Goal: Transaction & Acquisition: Purchase product/service

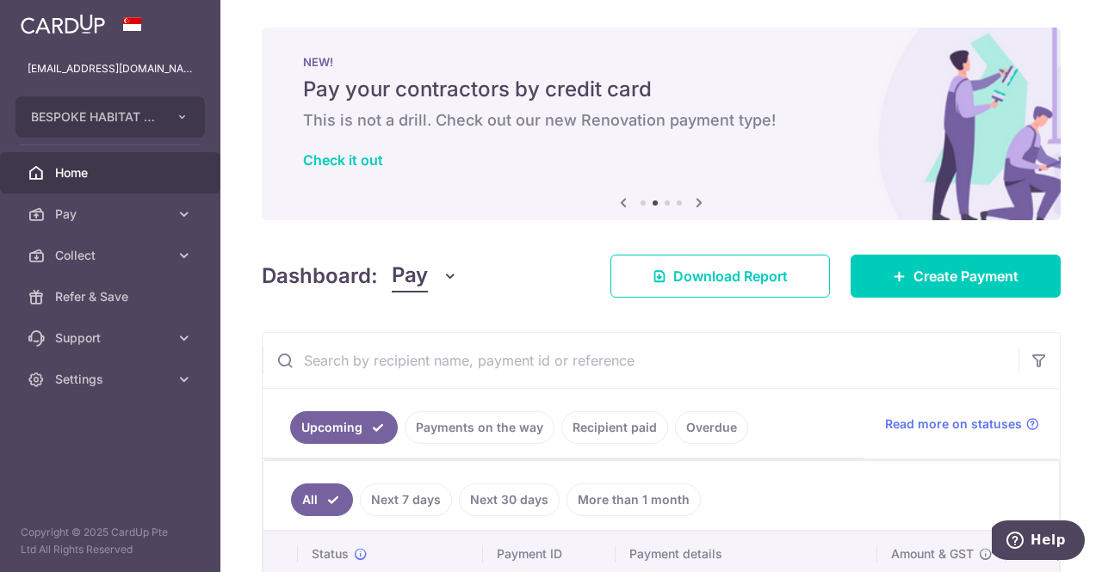
scroll to position [430, 0]
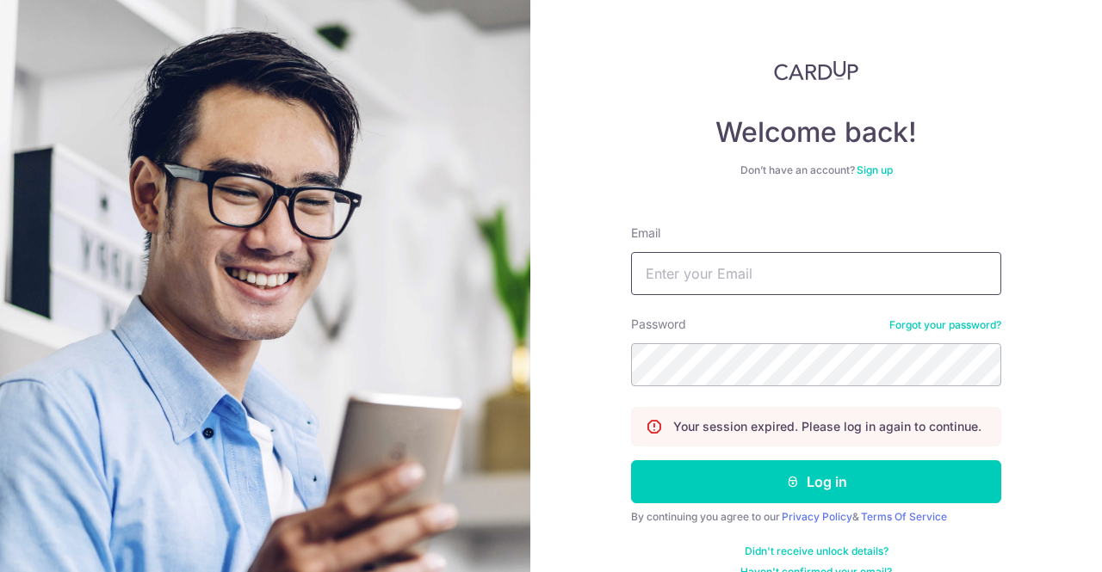
click at [783, 269] on input "Email" at bounding box center [816, 273] width 370 height 43
type input "[EMAIL_ADDRESS][DOMAIN_NAME]"
click at [631, 460] on button "Log in" at bounding box center [816, 481] width 370 height 43
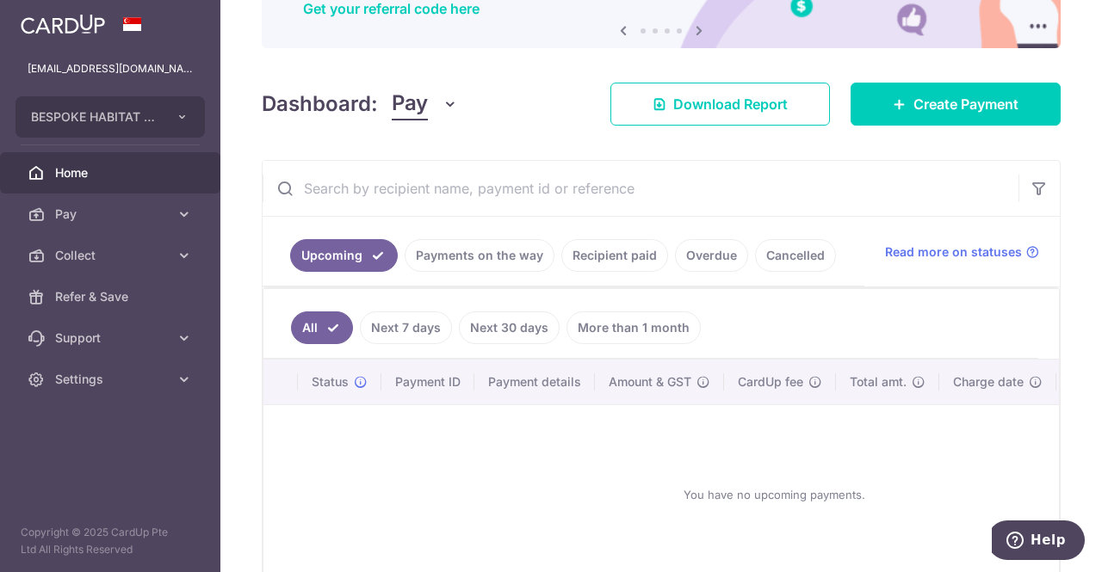
scroll to position [271, 0]
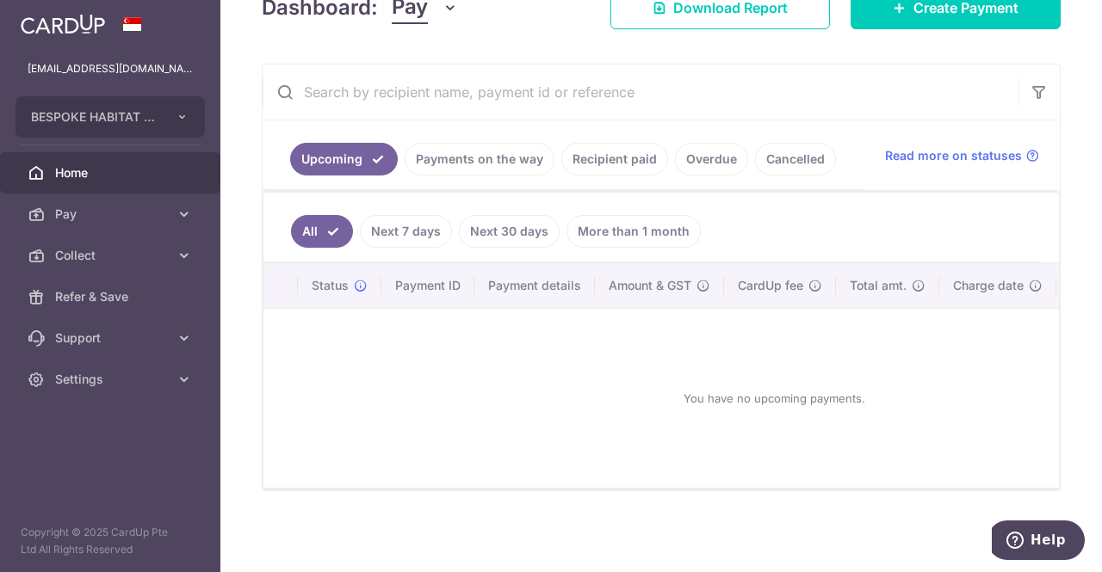
click at [57, 215] on span "Pay" at bounding box center [112, 214] width 114 height 17
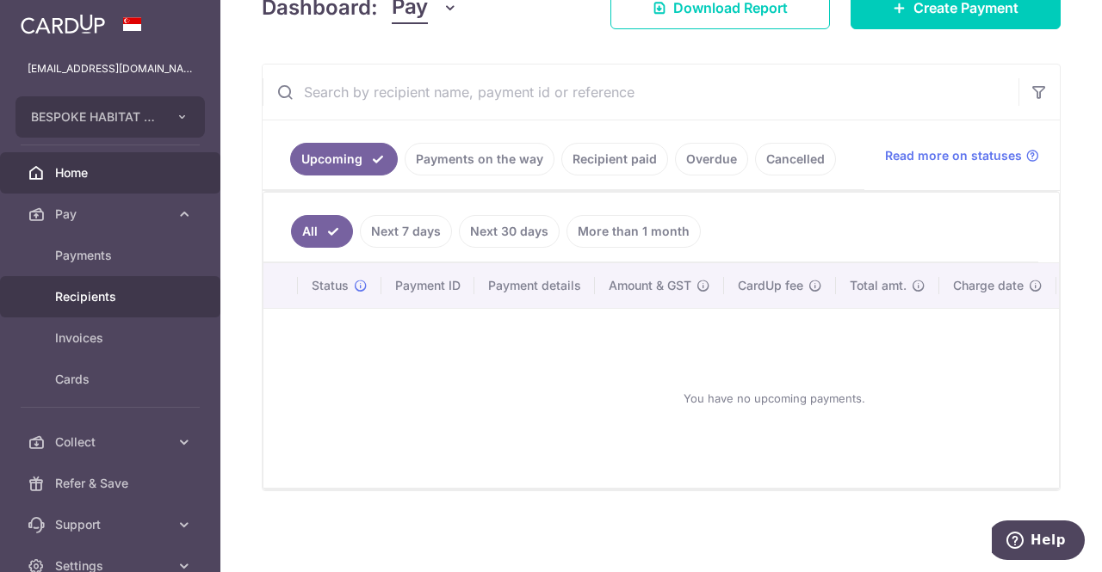
click at [105, 294] on span "Recipients" at bounding box center [112, 296] width 114 height 17
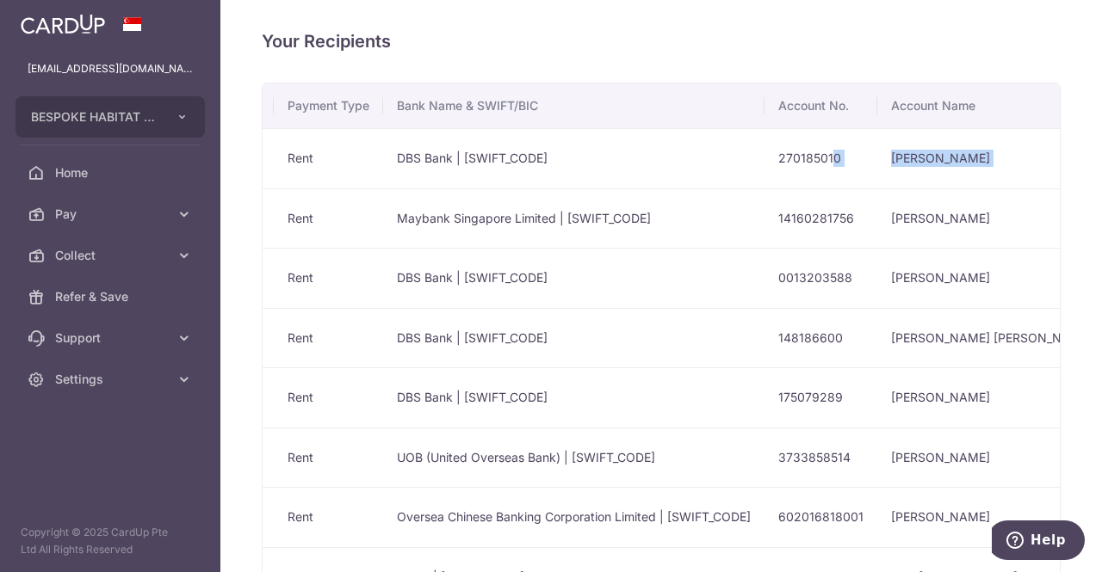
scroll to position [0, 260]
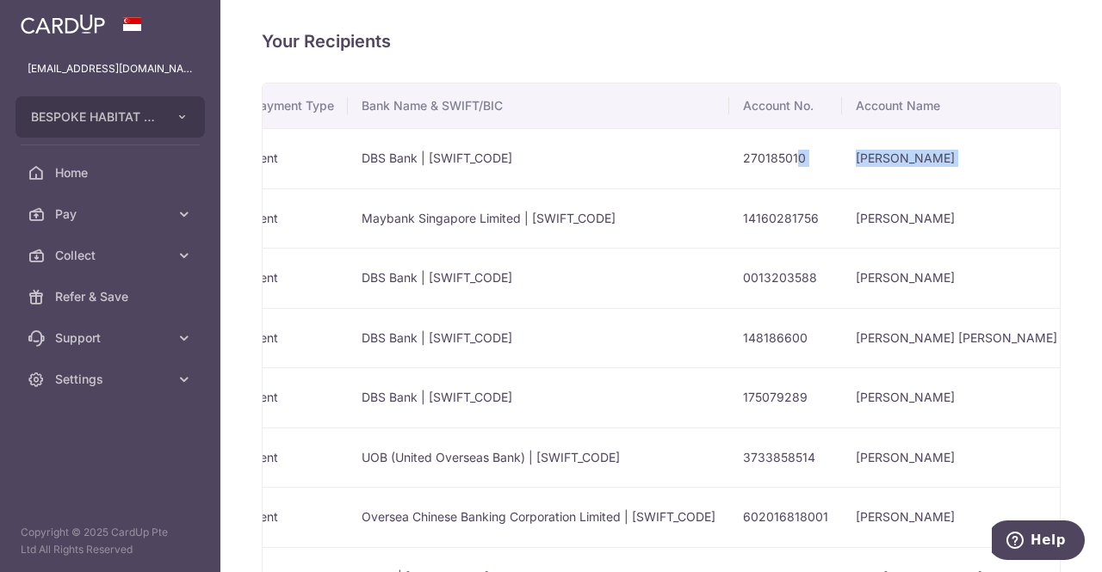
drag, startPoint x: 966, startPoint y: 151, endPoint x: 986, endPoint y: 151, distance: 19.8
click at [986, 151] on tr "Gajadhar Bhakta Rent DBS Bank | DBSSSGSGXXX 270185010 Gajadhar Bhakta Create Pa…" at bounding box center [631, 158] width 1256 height 60
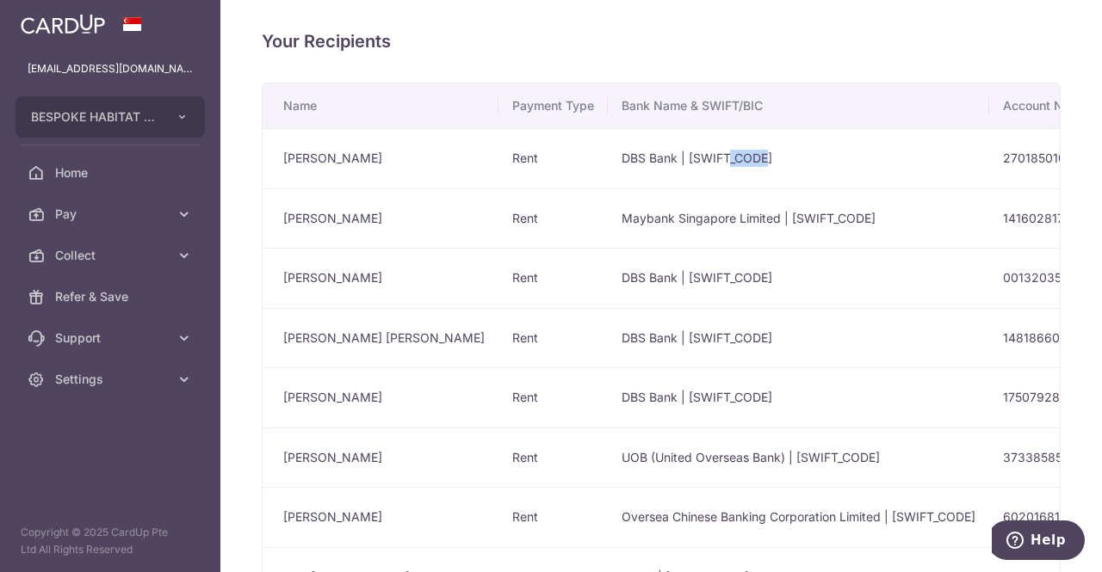
drag, startPoint x: 509, startPoint y: 153, endPoint x: 632, endPoint y: 165, distance: 123.7
click at [632, 165] on td "DBS Bank | DBSSSGSGXXX" at bounding box center [798, 158] width 381 height 60
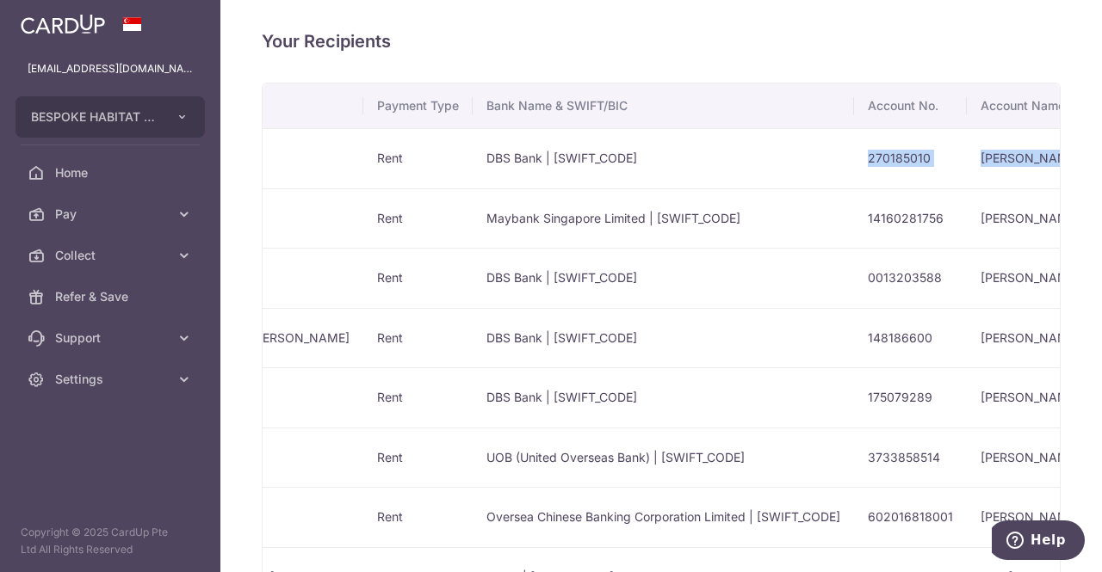
scroll to position [0, 260]
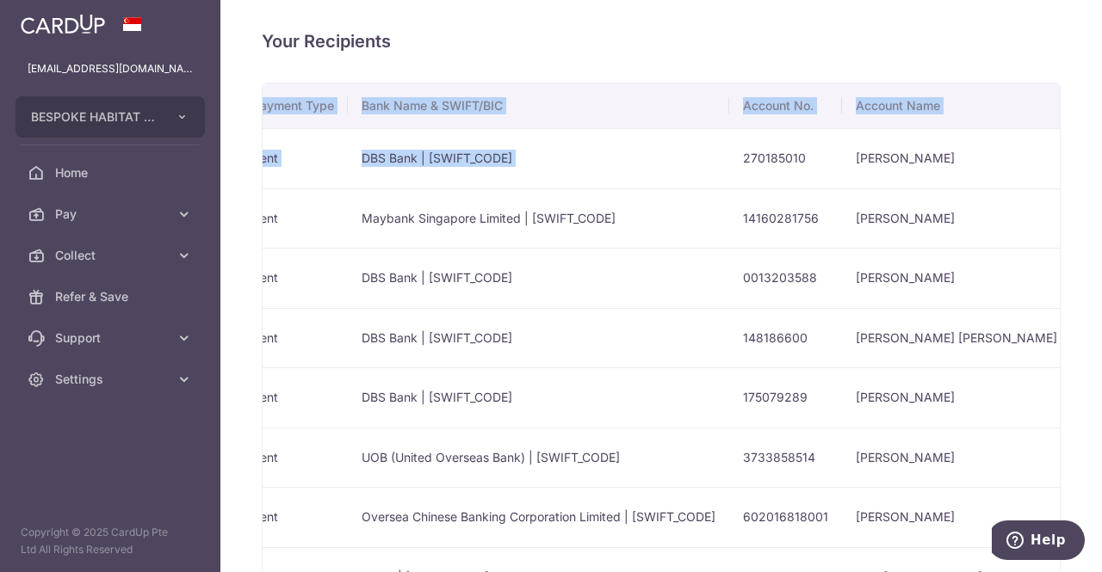
drag, startPoint x: 904, startPoint y: 154, endPoint x: 1051, endPoint y: 144, distance: 147.5
click at [1051, 144] on div "Name Payment Type Bank Name & SWIFT/BIC Account No. Account Name Gajadhar Bhakt…" at bounding box center [661, 345] width 799 height 525
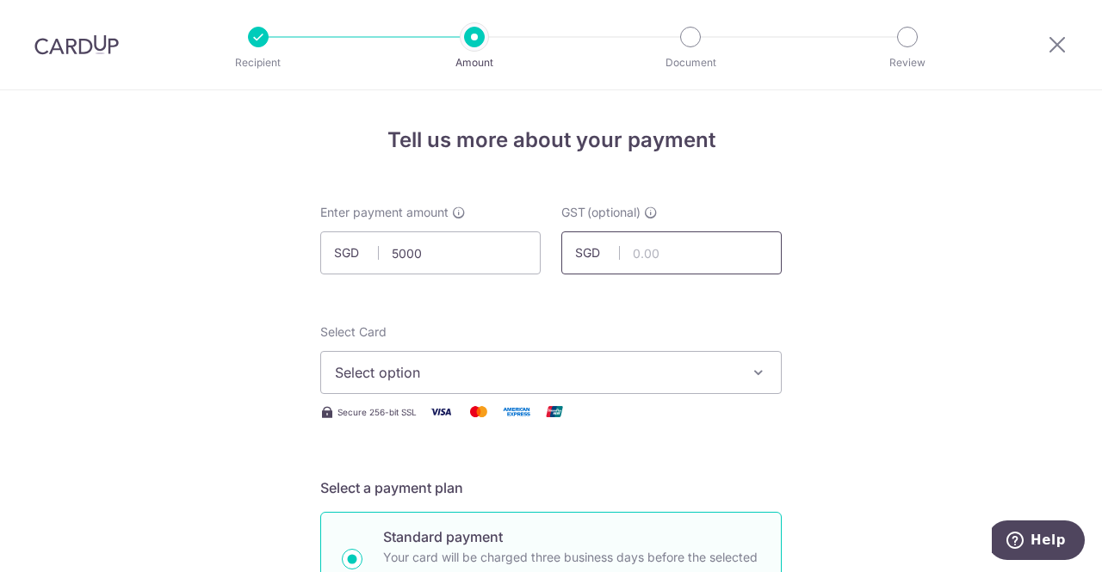
type input "5,000.00"
type input "0.00"
click at [444, 380] on span "Select option" at bounding box center [535, 372] width 401 height 21
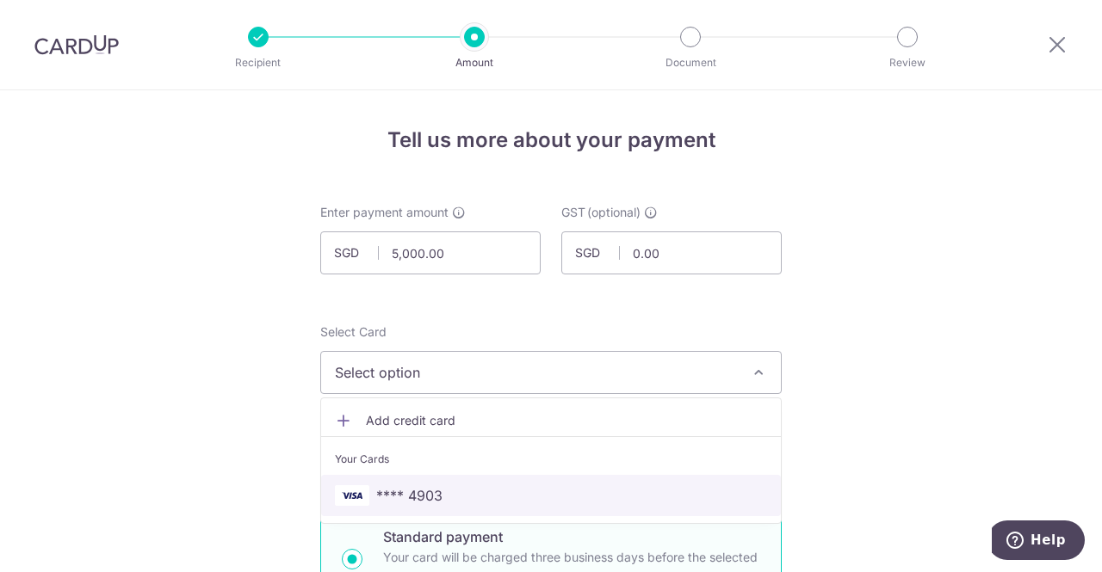
click at [423, 497] on span "**** 4903" at bounding box center [409, 495] width 66 height 21
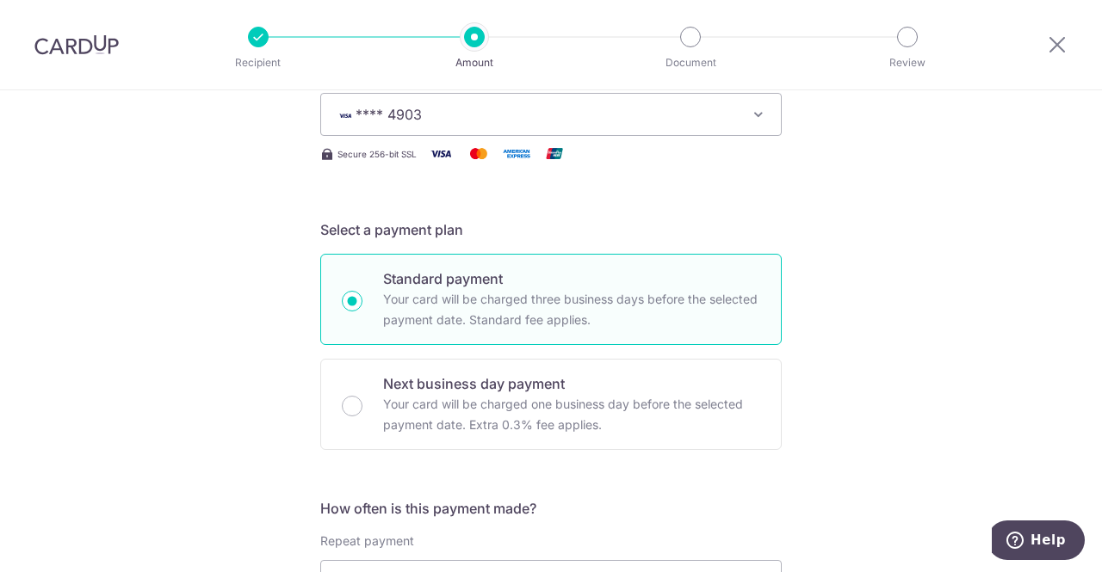
scroll to position [430, 0]
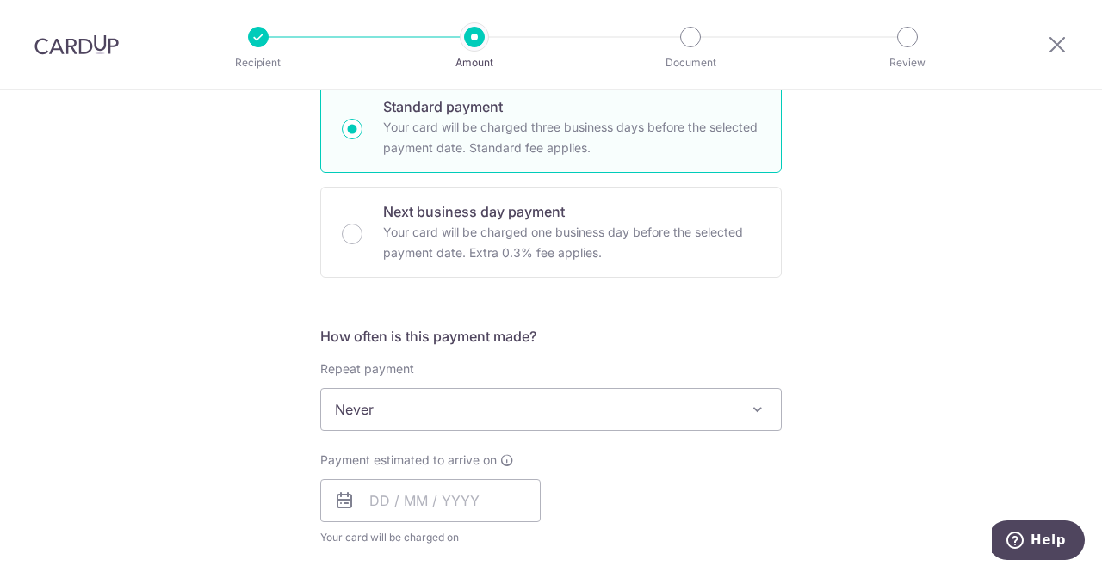
click at [357, 407] on span "Never" at bounding box center [551, 409] width 460 height 41
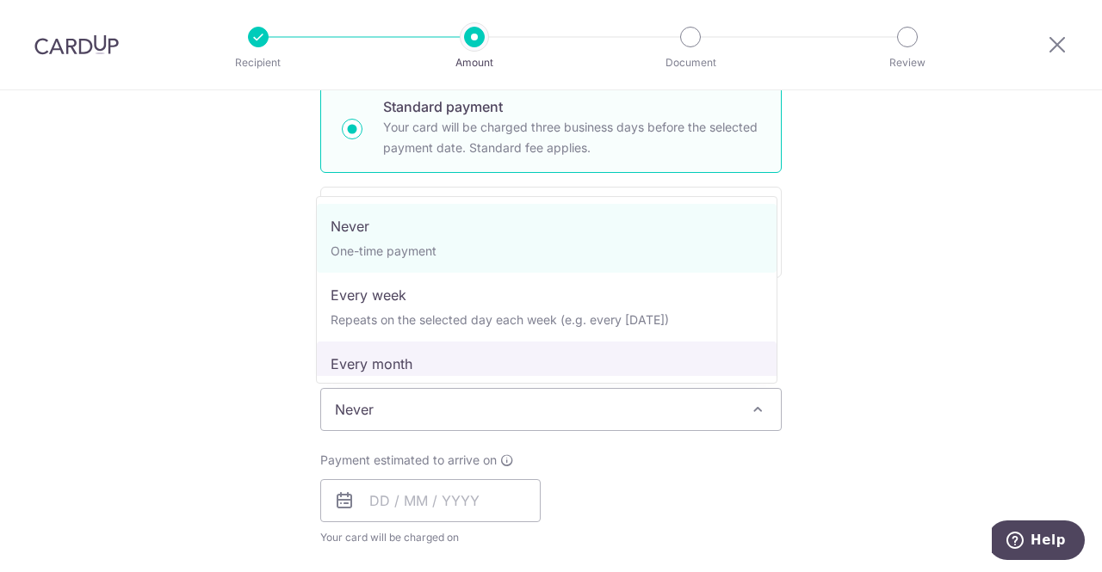
select select "3"
type input "14/11/2027"
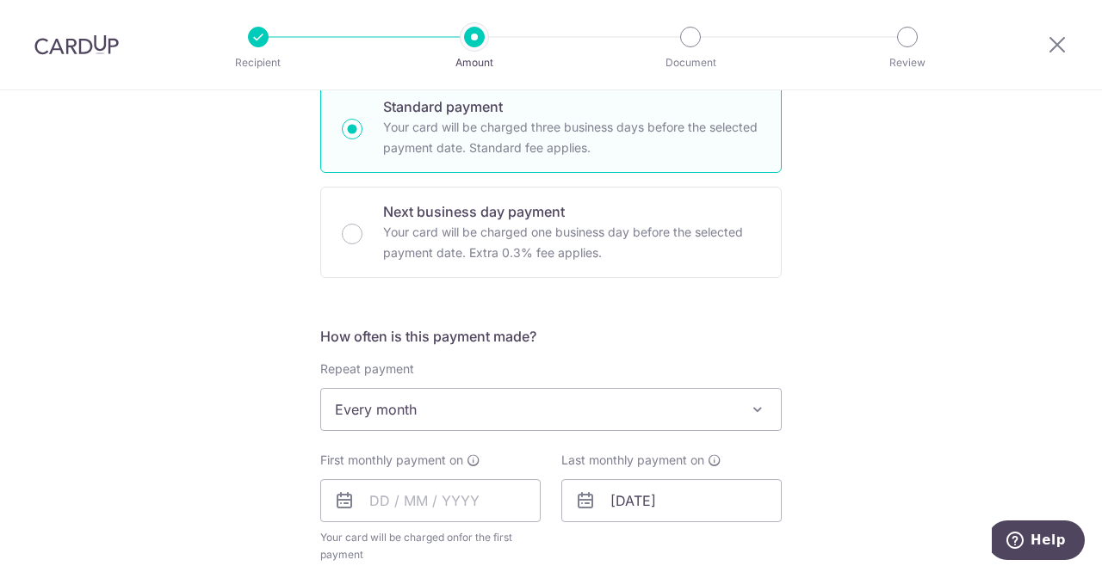
scroll to position [516, 0]
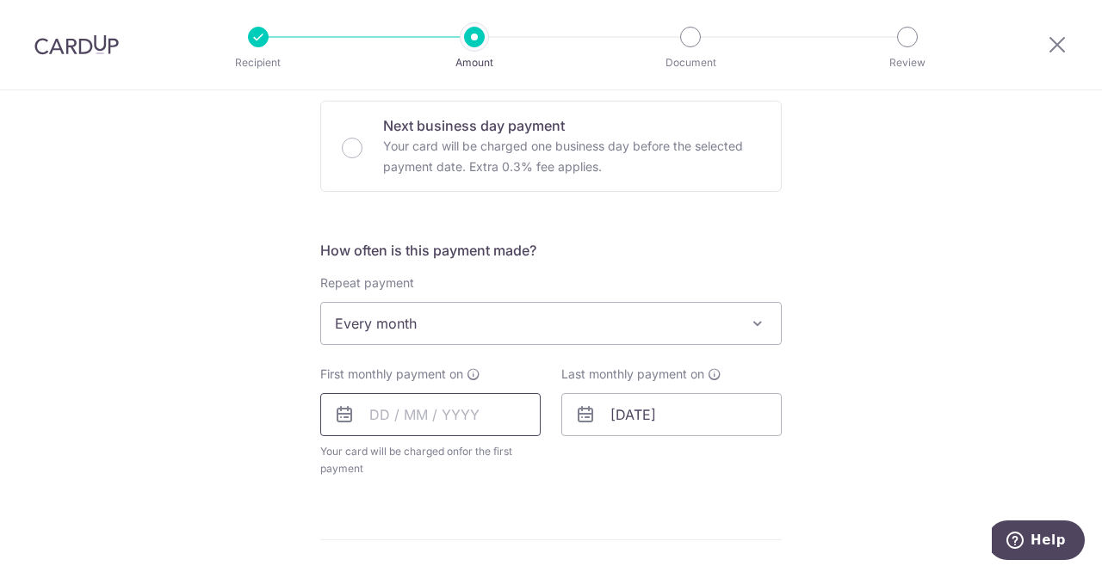
click at [368, 413] on input "text" at bounding box center [430, 414] width 220 height 43
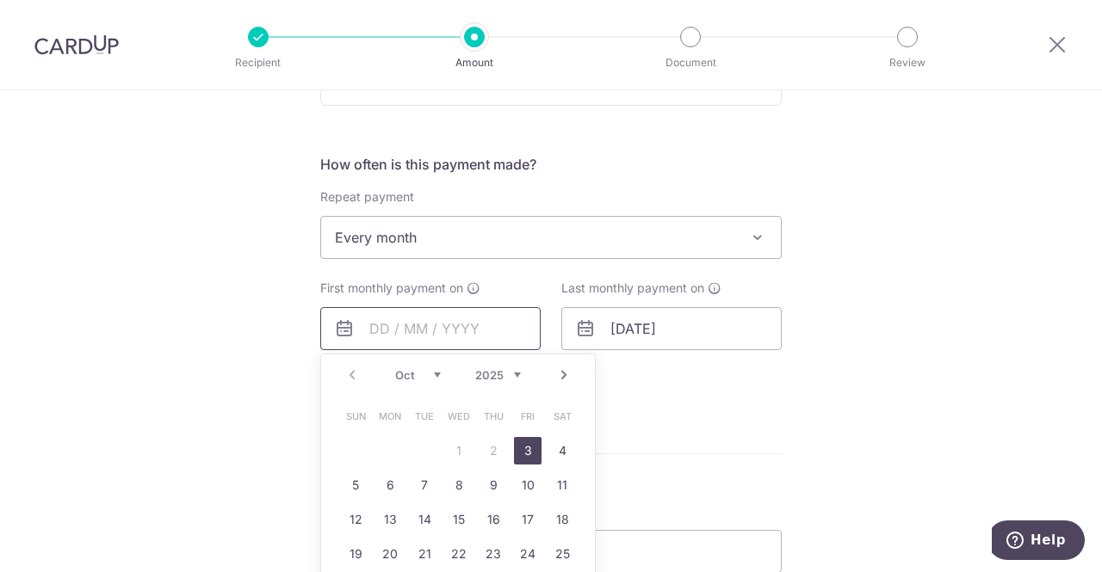
scroll to position [689, 0]
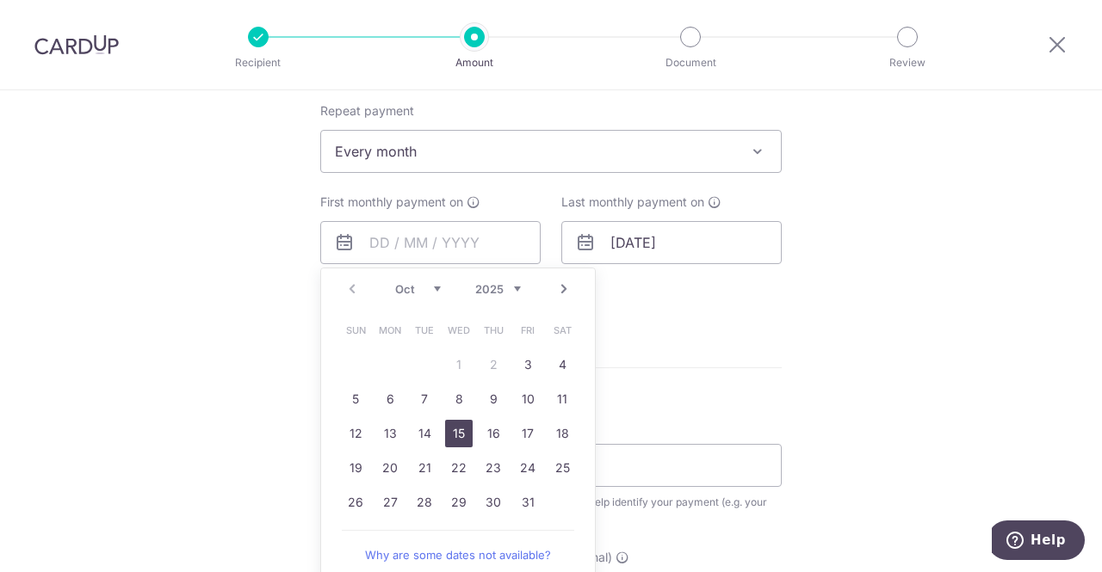
click at [454, 430] on link "15" at bounding box center [459, 434] width 28 height 28
type input "15/10/2025"
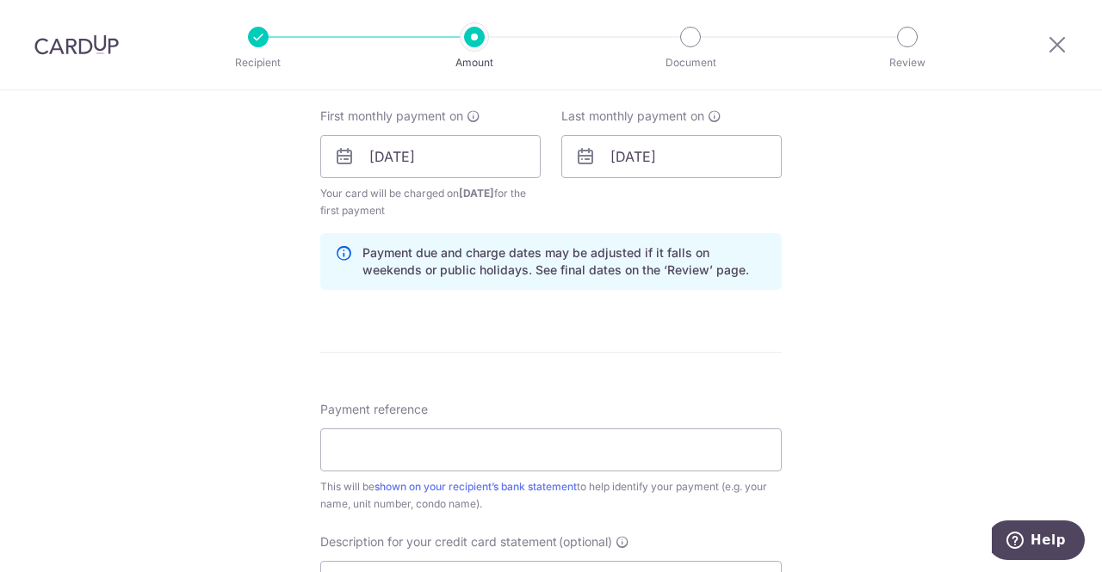
scroll to position [861, 0]
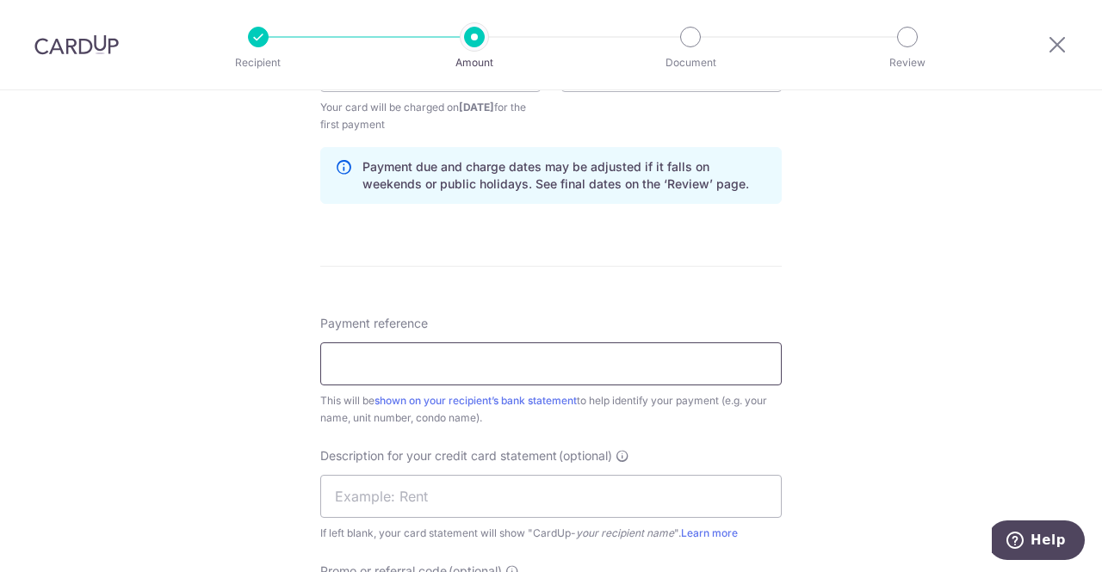
click at [422, 355] on input "Payment reference" at bounding box center [550, 364] width 461 height 43
paste input "Parc Vista 05-02 Rent"
type input "Parc Vista 05-02 Rent"
click at [440, 498] on input "text" at bounding box center [550, 496] width 461 height 43
click at [433, 499] on input "text" at bounding box center [550, 496] width 461 height 43
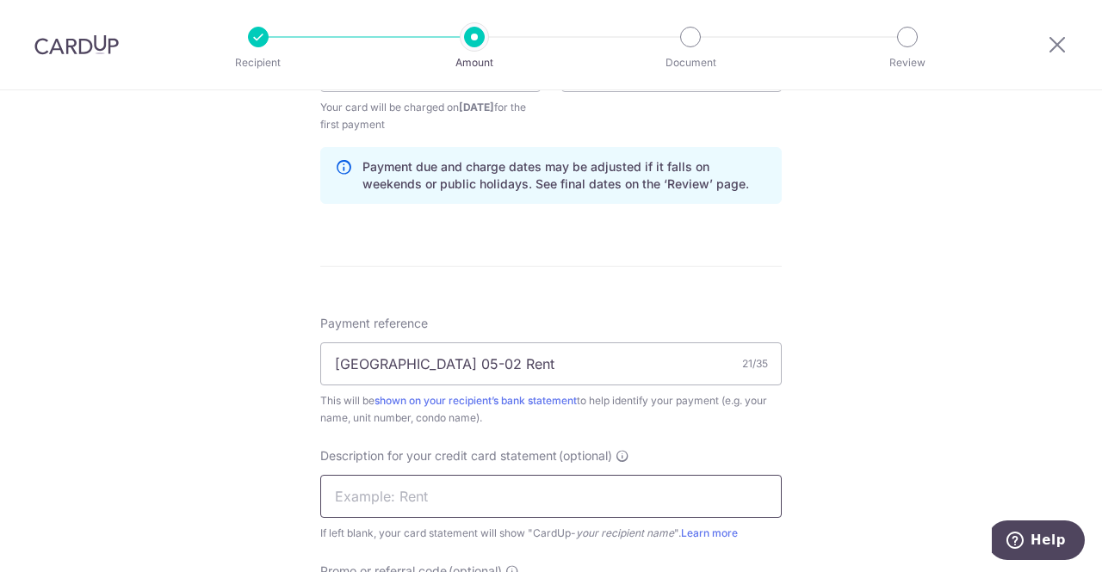
paste input "PV0502 RENT"
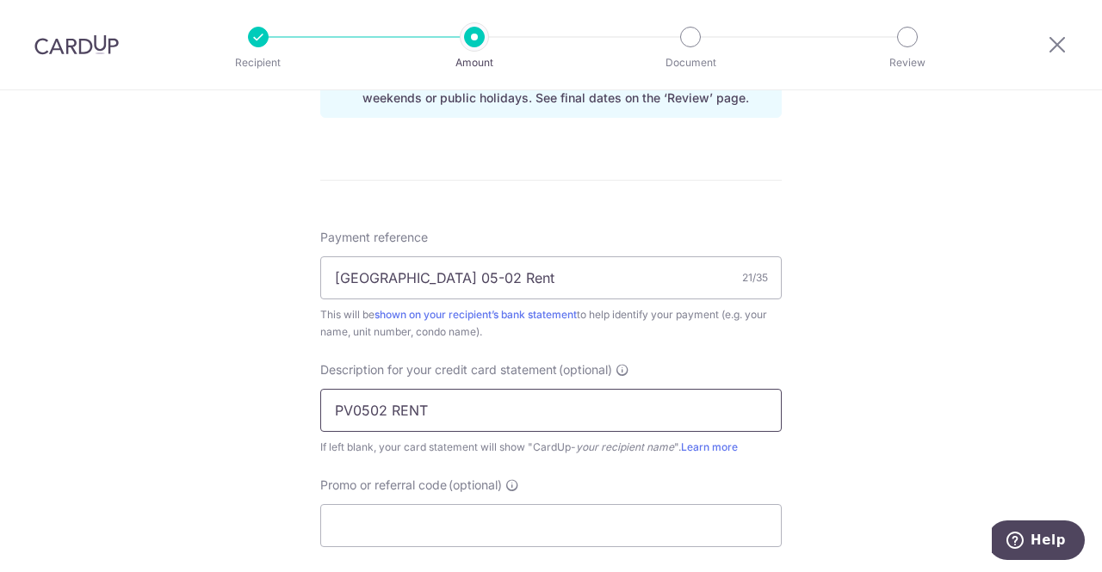
type input "PV0502 RENT"
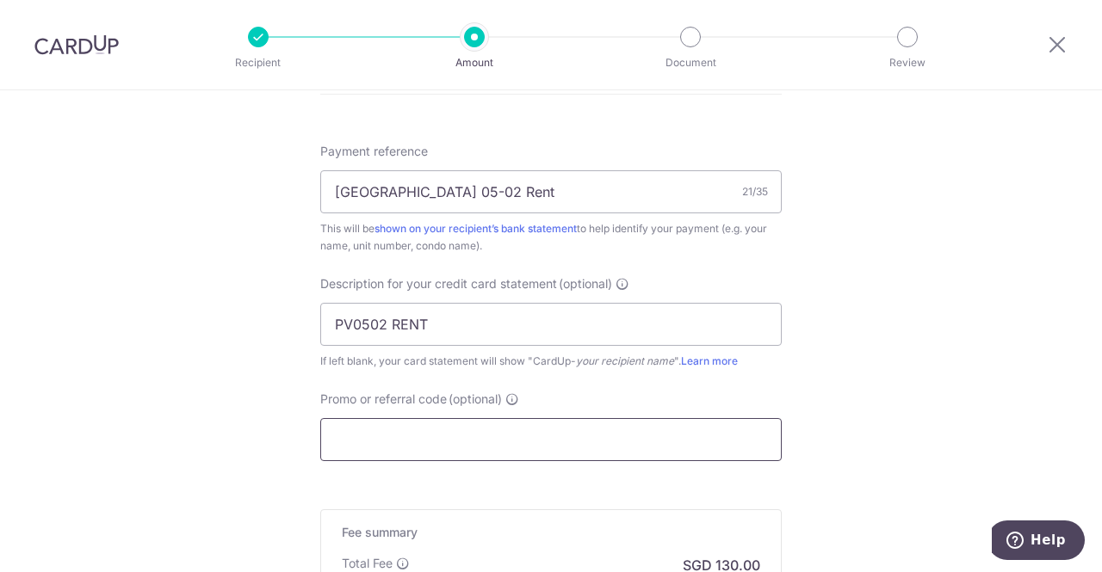
click at [444, 424] on input "Promo or referral code (optional)" at bounding box center [550, 439] width 461 height 43
paste input "SAVERENT179"
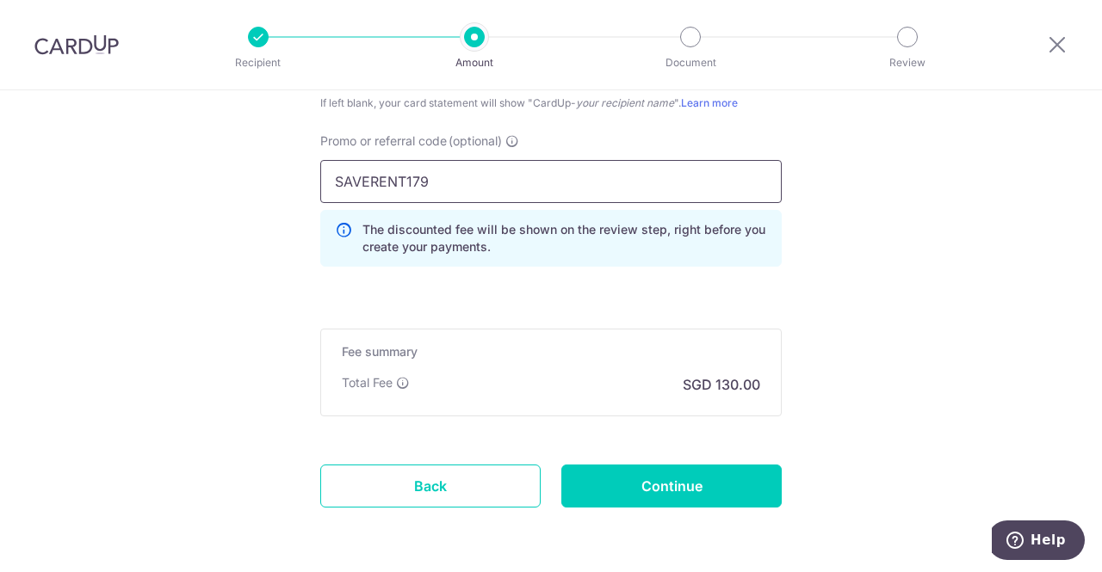
scroll to position [1350, 0]
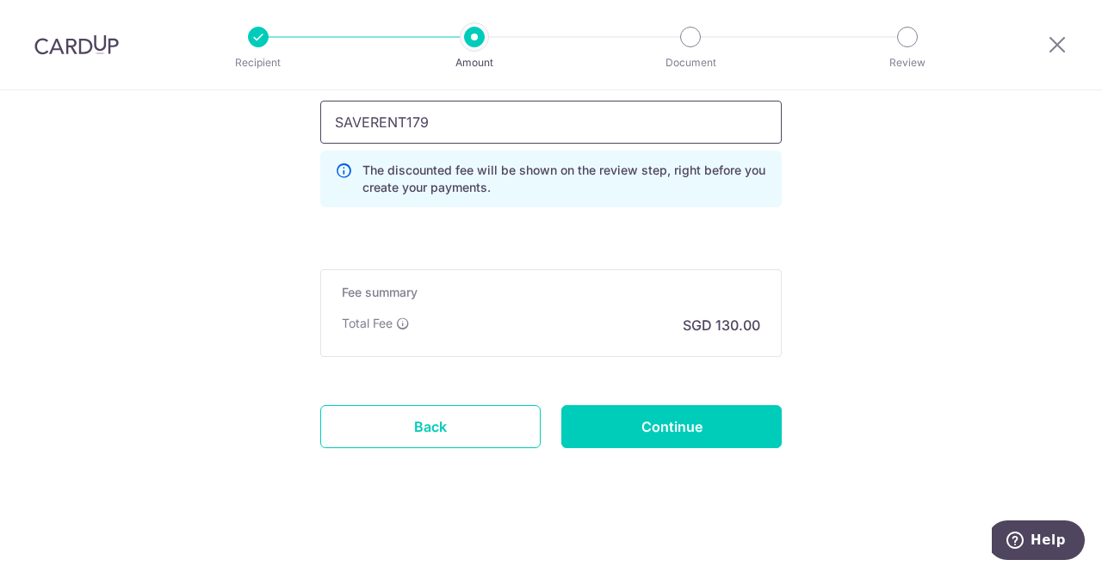
type input "SAVERENT179"
click at [693, 423] on input "Continue" at bounding box center [671, 426] width 220 height 43
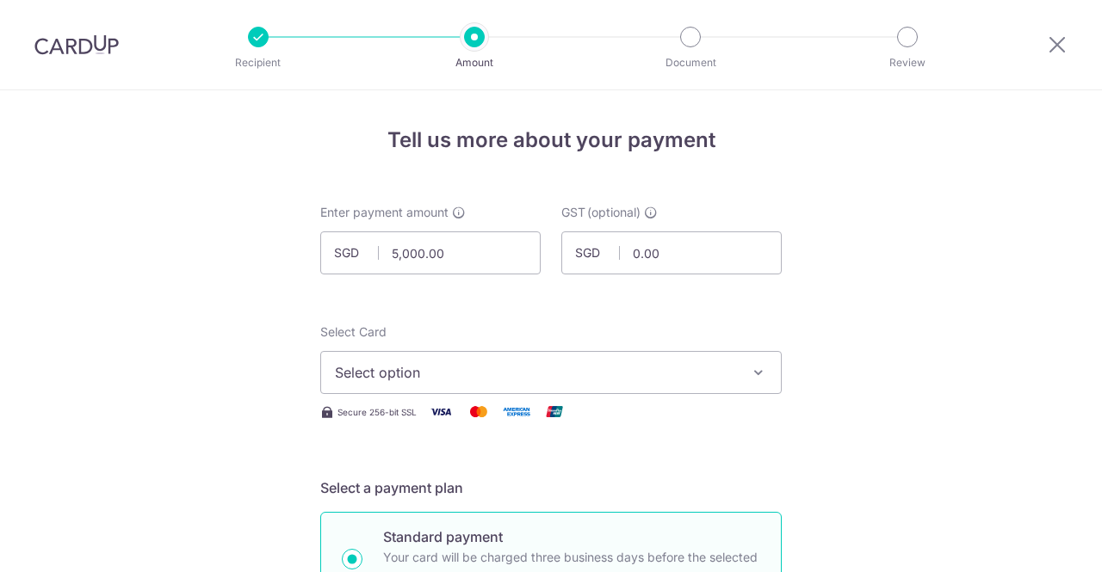
select select "3"
click at [87, 56] on div at bounding box center [76, 45] width 153 height 90
click at [87, 46] on img at bounding box center [76, 44] width 84 height 21
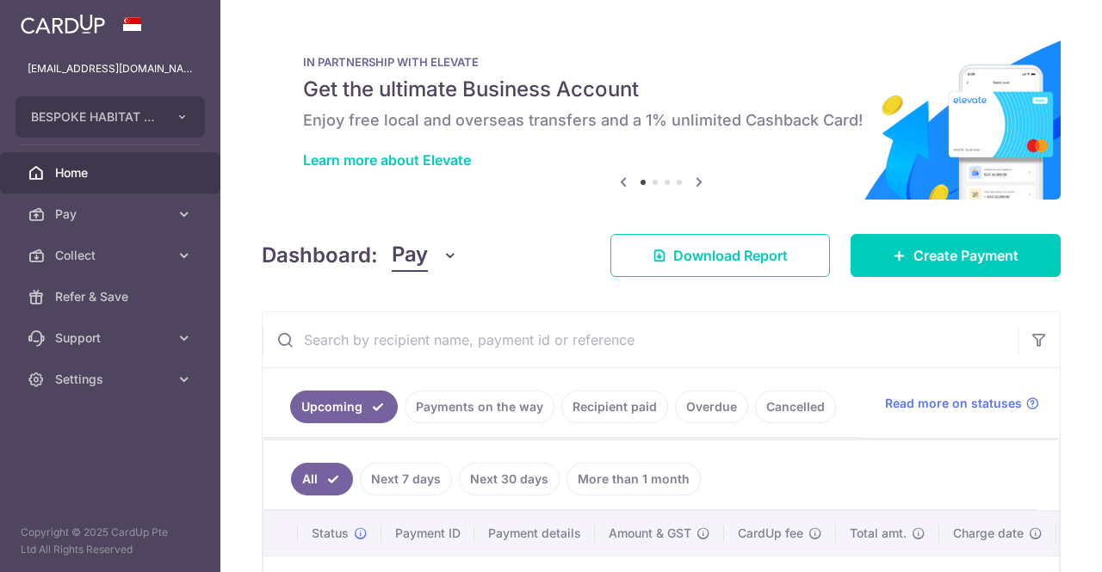
scroll to position [250, 0]
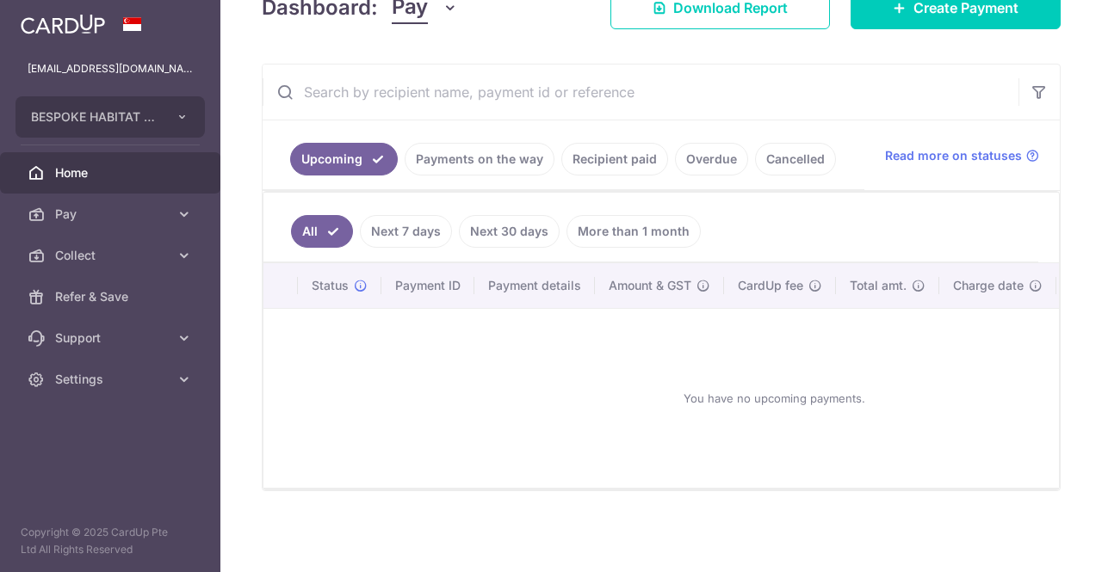
click at [620, 158] on link "Recipient paid" at bounding box center [614, 159] width 107 height 33
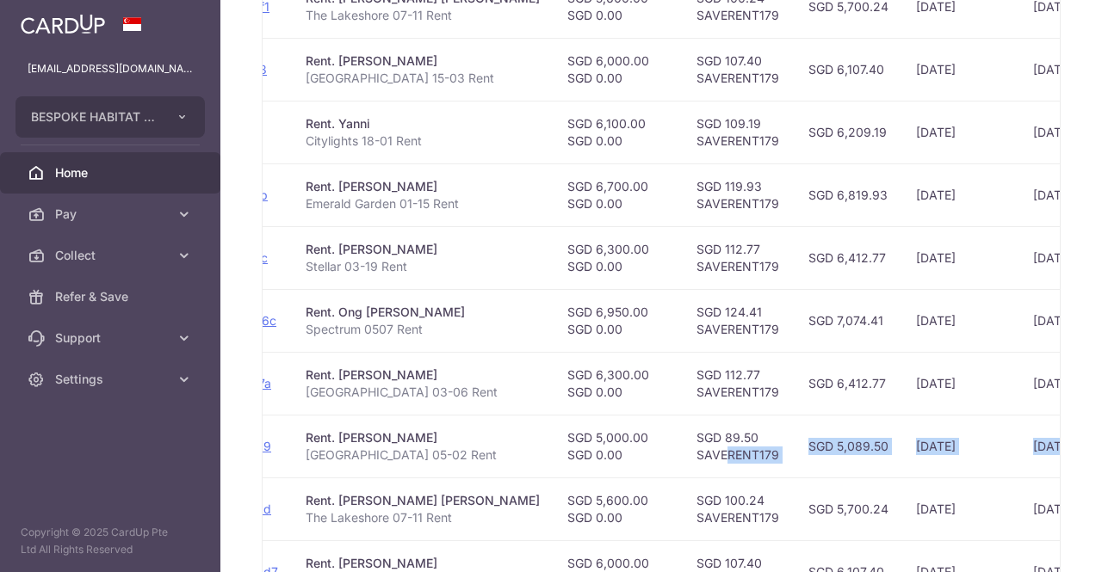
scroll to position [0, 390]
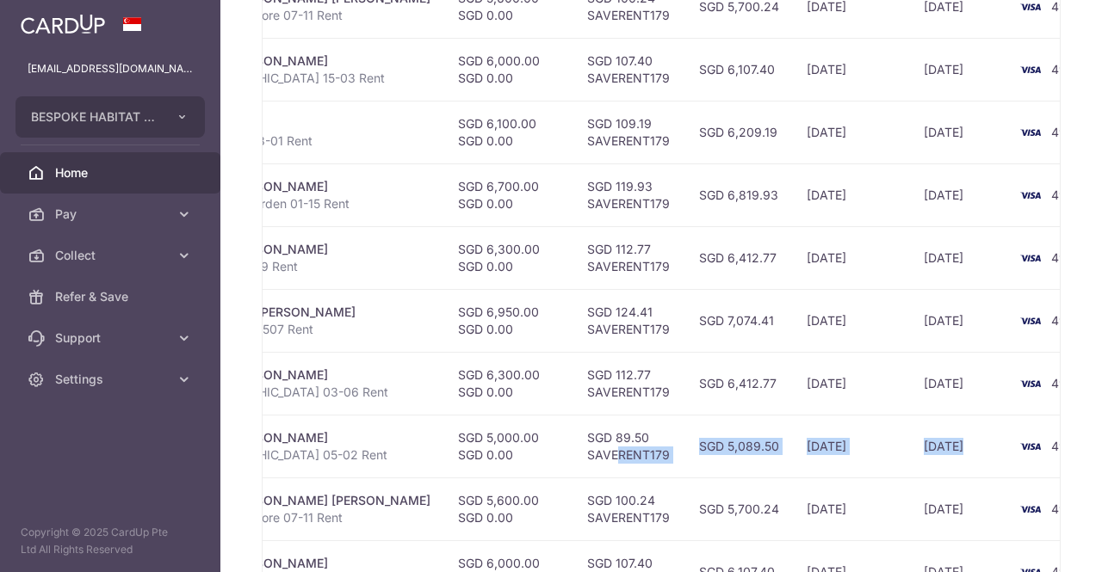
drag, startPoint x: 937, startPoint y: 452, endPoint x: 918, endPoint y: 440, distance: 23.2
click at [918, 440] on tr "PDF Receipt Payment Sent txn_471a051dbb9 Rent. Gajadhar Bhakta Parc Vista 05-02…" at bounding box center [506, 446] width 1266 height 63
click at [910, 289] on td "15/09/2025" at bounding box center [959, 320] width 98 height 63
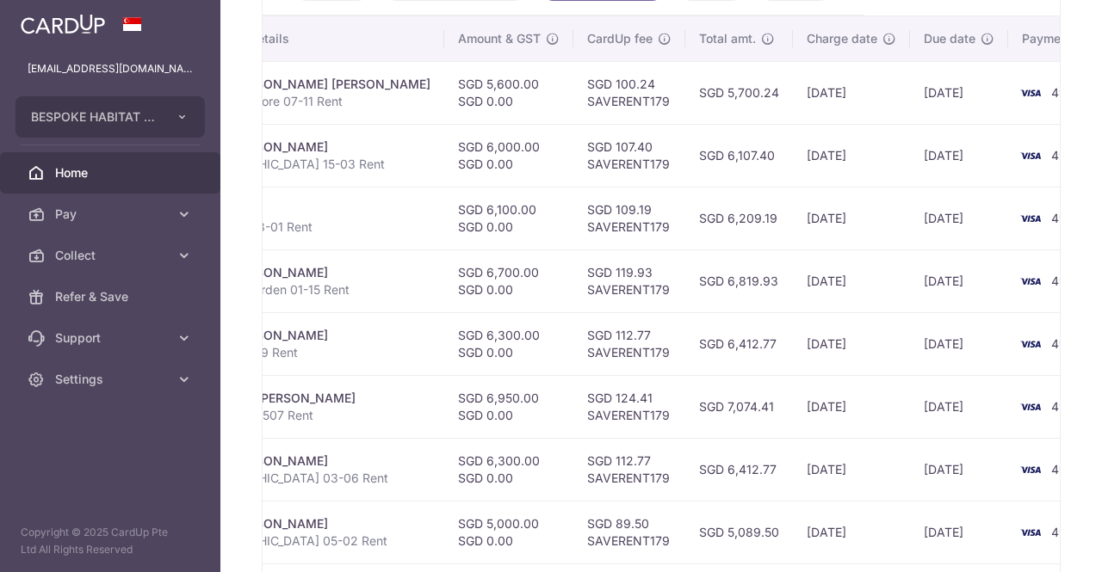
scroll to position [509, 0]
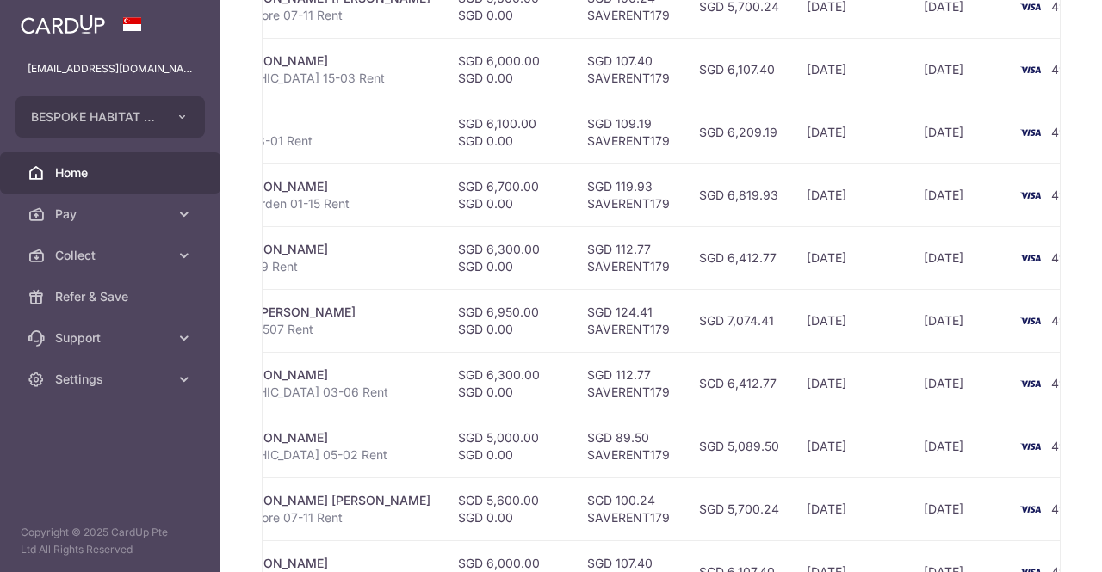
click at [910, 446] on td "15/09/2025" at bounding box center [959, 446] width 98 height 63
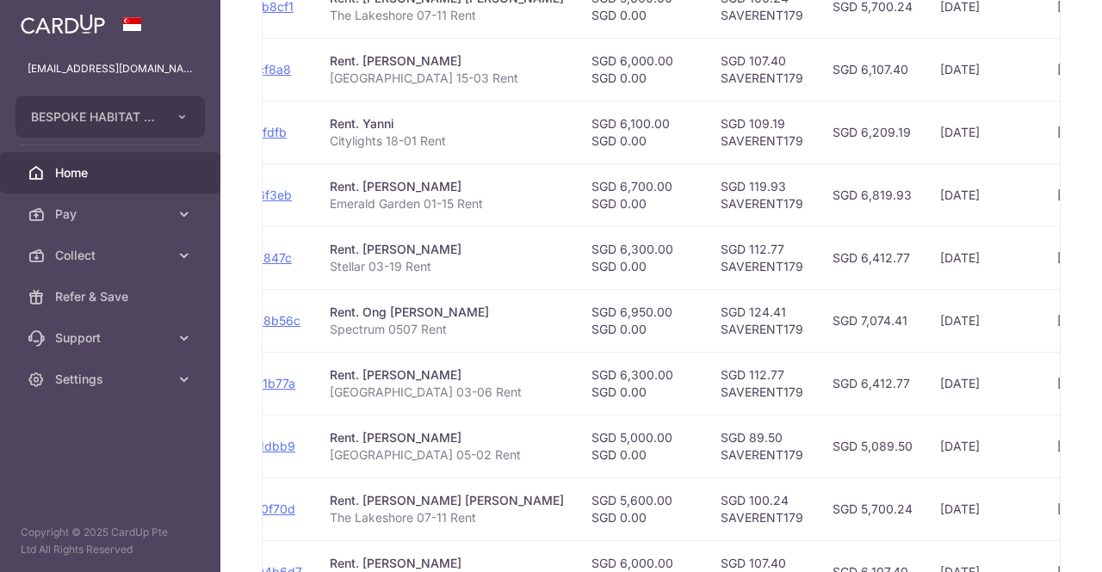
scroll to position [0, 256]
drag, startPoint x: 720, startPoint y: 452, endPoint x: 641, endPoint y: 449, distance: 78.4
click at [707, 449] on td "SGD 89.50 SAVERENT179" at bounding box center [763, 446] width 112 height 63
copy td "SAVERENT179"
drag, startPoint x: 456, startPoint y: 450, endPoint x: 327, endPoint y: 448, distance: 129.1
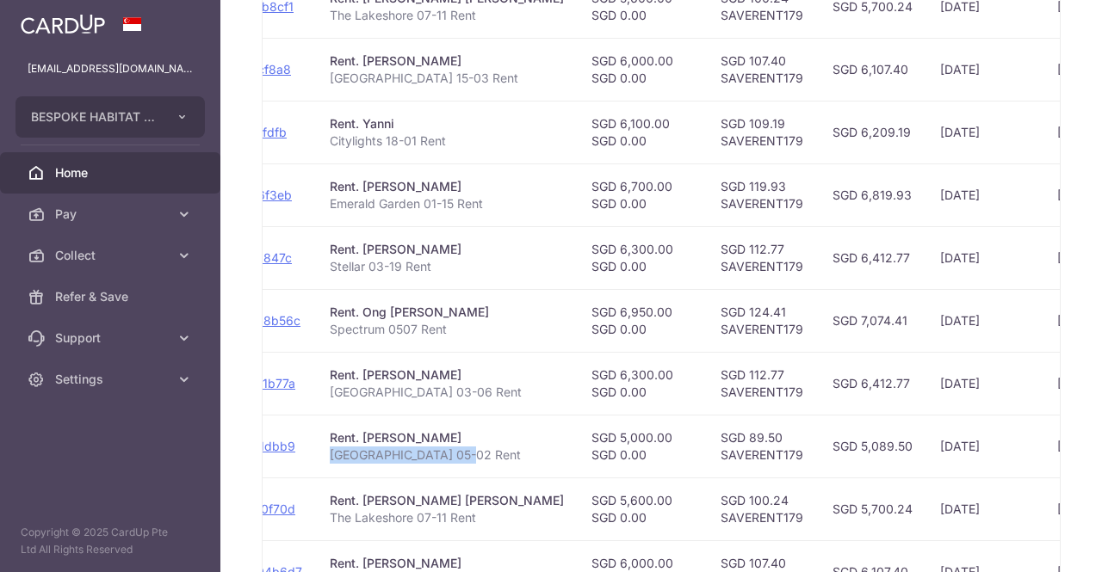
click at [330, 448] on p "[GEOGRAPHIC_DATA] 05-02 Rent" at bounding box center [447, 455] width 234 height 17
copy p "[GEOGRAPHIC_DATA] 05-02 Rent"
click at [707, 453] on td "SGD 89.50 SAVERENT179" at bounding box center [763, 446] width 112 height 63
copy td "SAVERENT179"
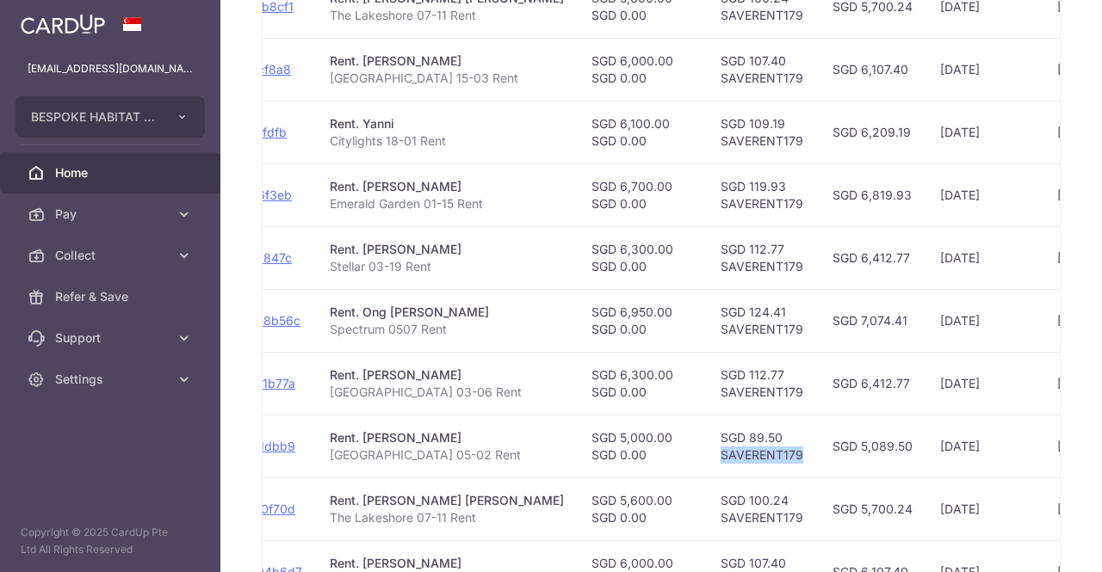
copy td "SAVERENT179"
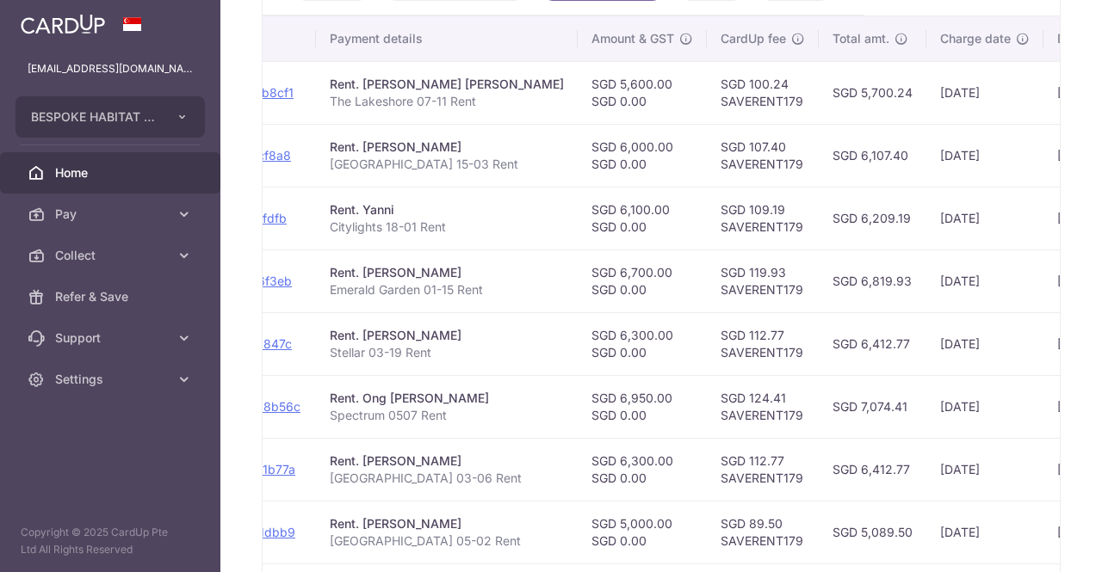
click at [481, 366] on td "Rent. Tan Kay Lian Stellar 03-19 Rent" at bounding box center [447, 343] width 262 height 63
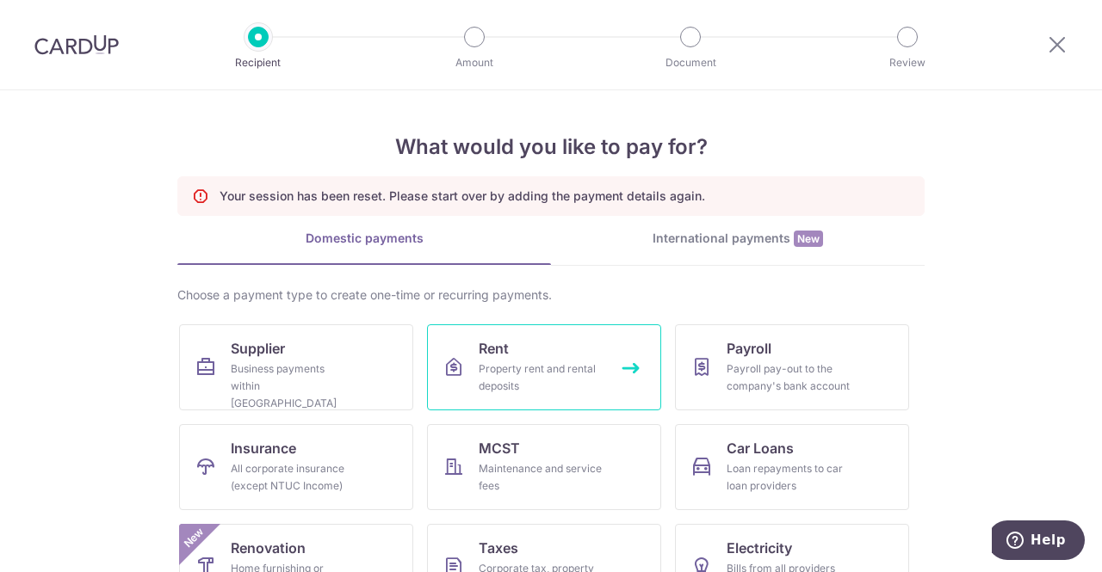
click at [520, 365] on div "Property rent and rental deposits" at bounding box center [541, 378] width 124 height 34
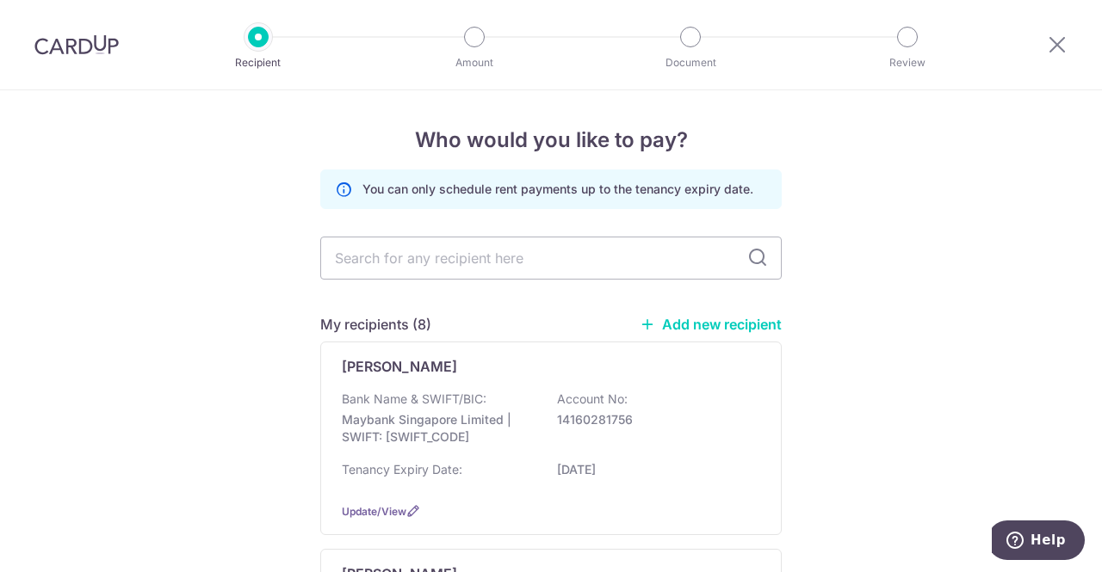
click at [439, 257] on input "text" at bounding box center [550, 258] width 461 height 43
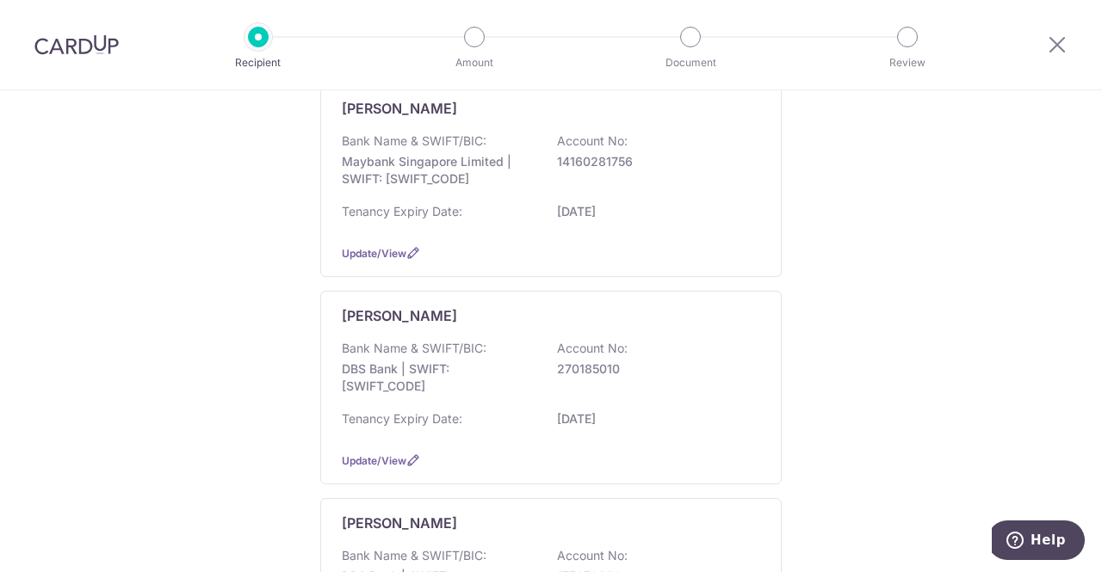
scroll to position [430, 0]
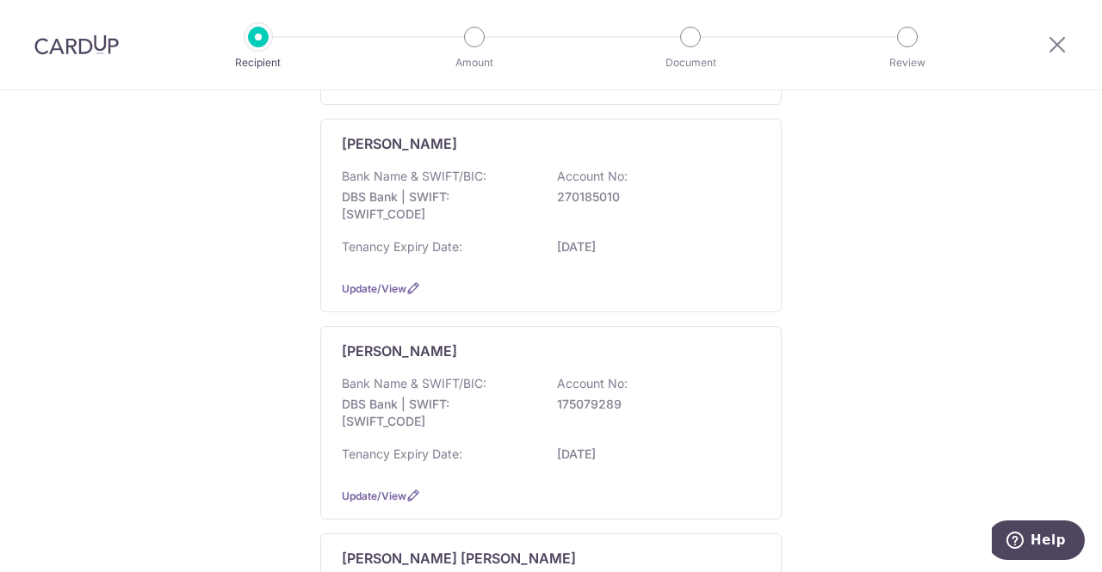
click at [442, 191] on p "DBS Bank | SWIFT: [SWIFT_CODE]" at bounding box center [438, 205] width 193 height 34
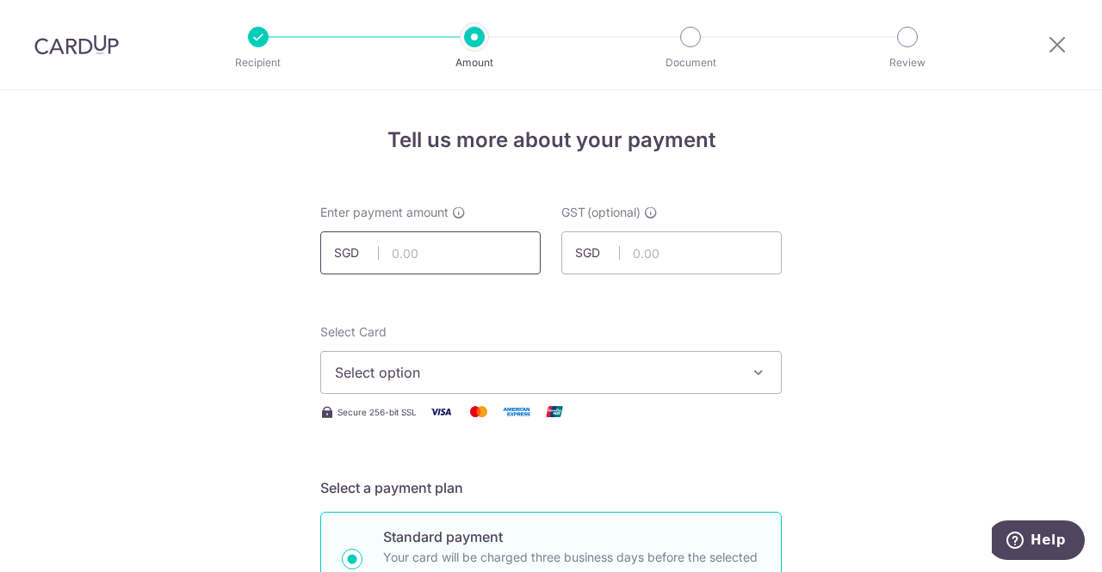
drag, startPoint x: 0, startPoint y: 0, endPoint x: 437, endPoint y: 255, distance: 506.1
click at [437, 255] on input "text" at bounding box center [430, 253] width 220 height 43
type input "5,000.00"
click at [658, 251] on input "text" at bounding box center [671, 253] width 220 height 43
type input "0.00"
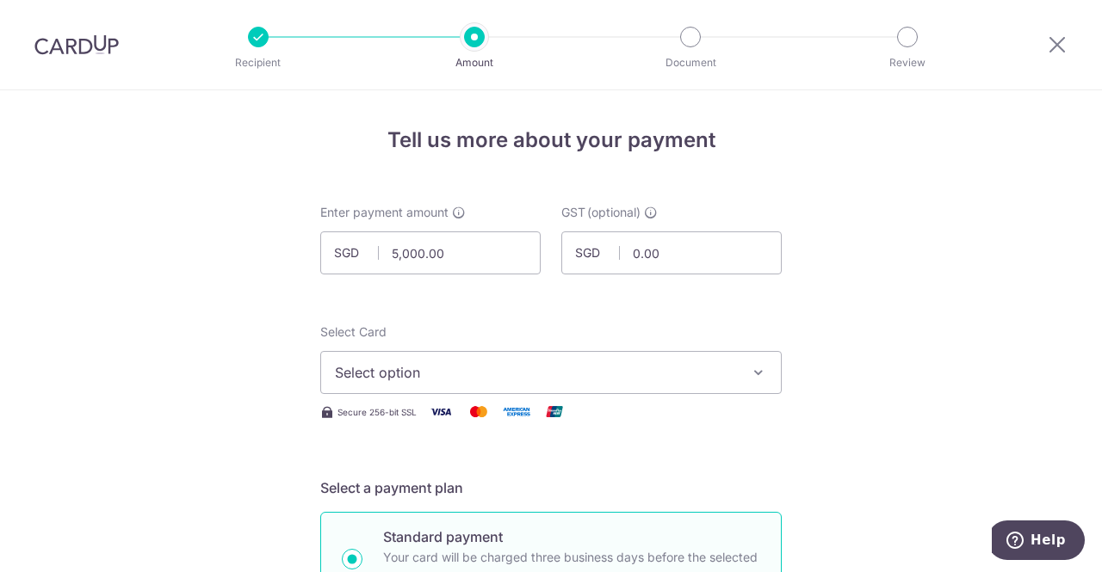
click at [437, 374] on span "Select option" at bounding box center [535, 372] width 401 height 21
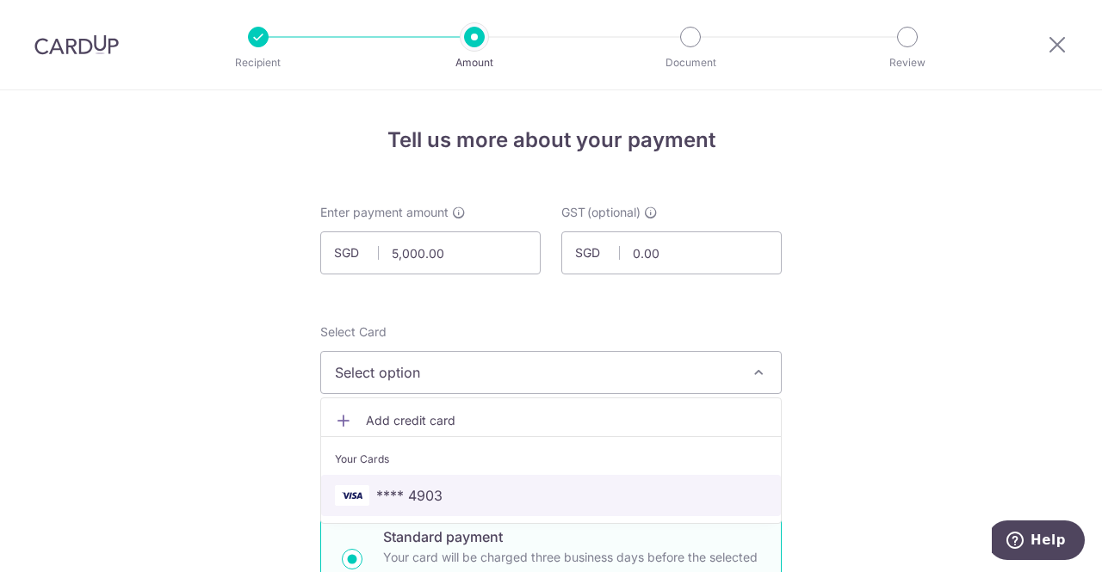
click at [437, 497] on span "**** 4903" at bounding box center [551, 495] width 432 height 21
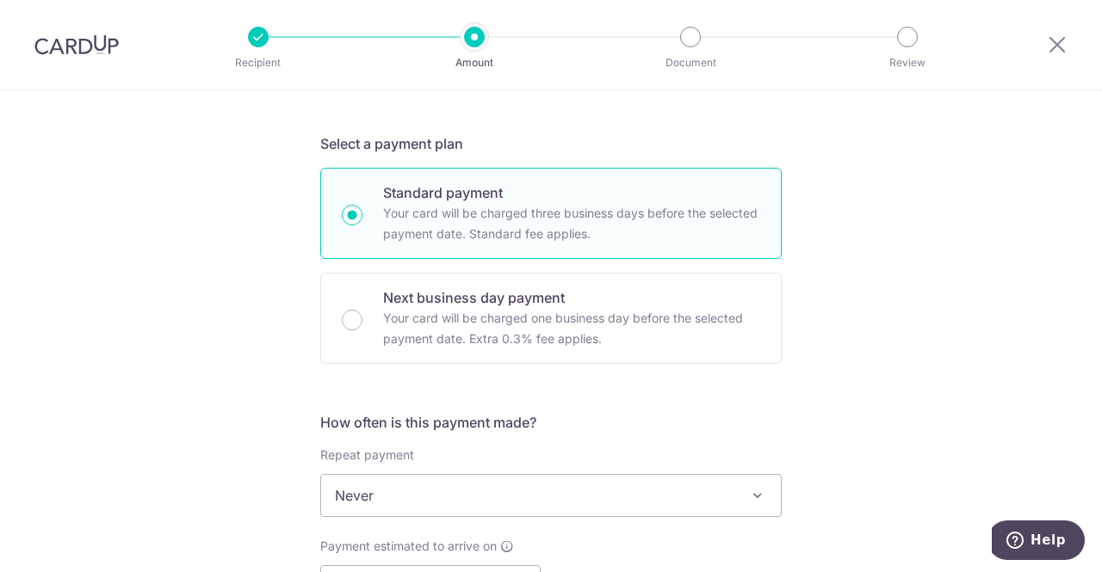
scroll to position [516, 0]
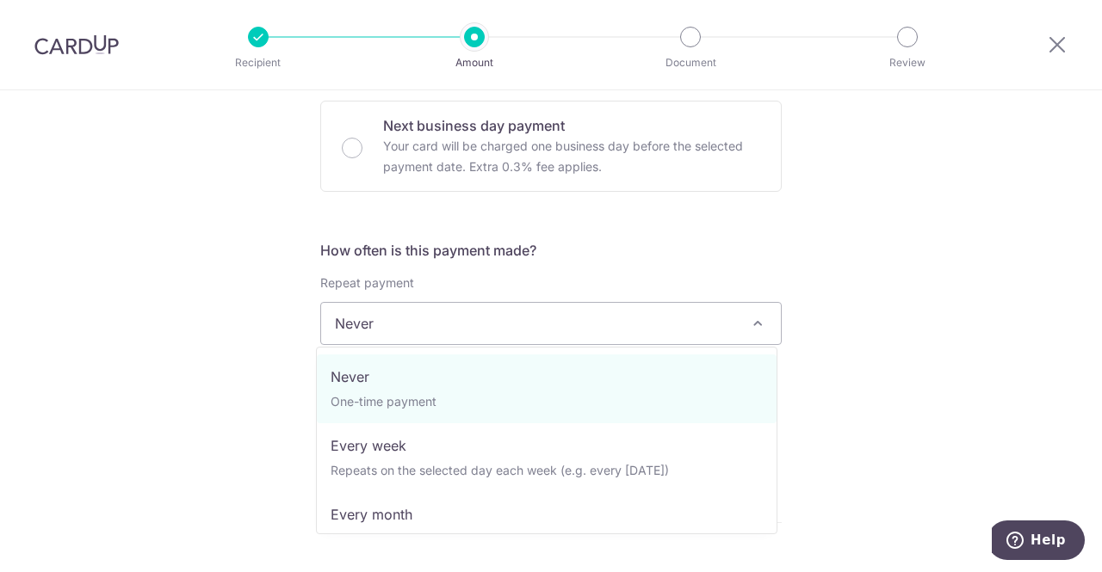
click at [392, 312] on span "Never" at bounding box center [551, 323] width 460 height 41
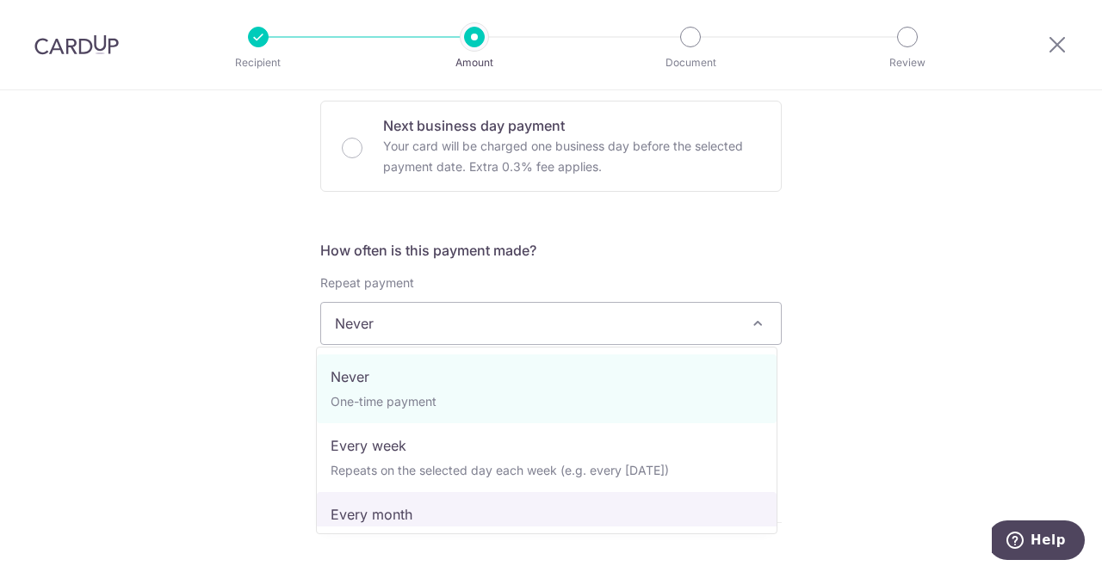
select select "3"
type input "14/11/2027"
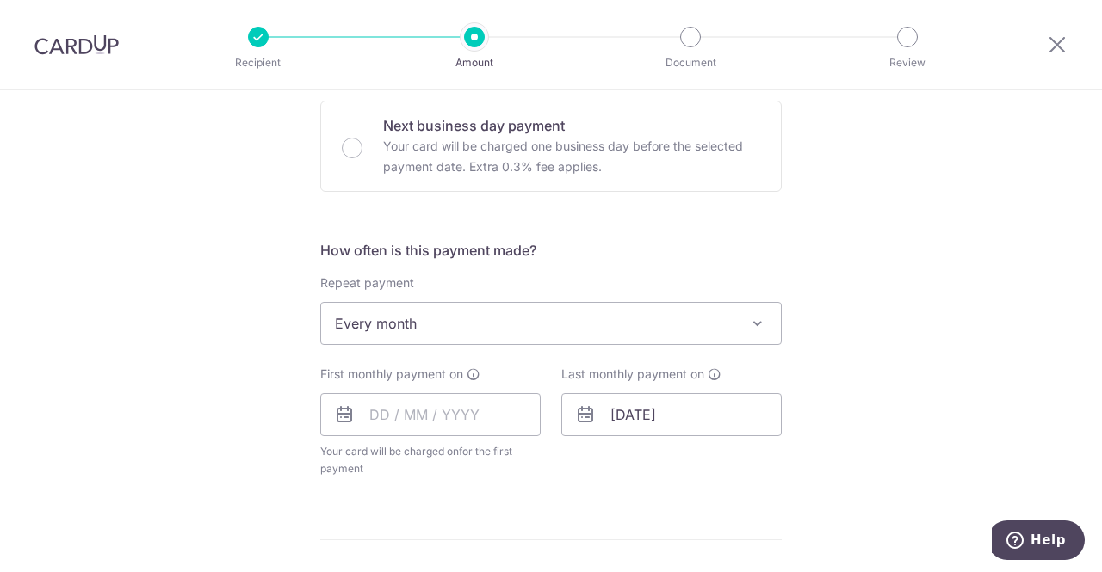
scroll to position [602, 0]
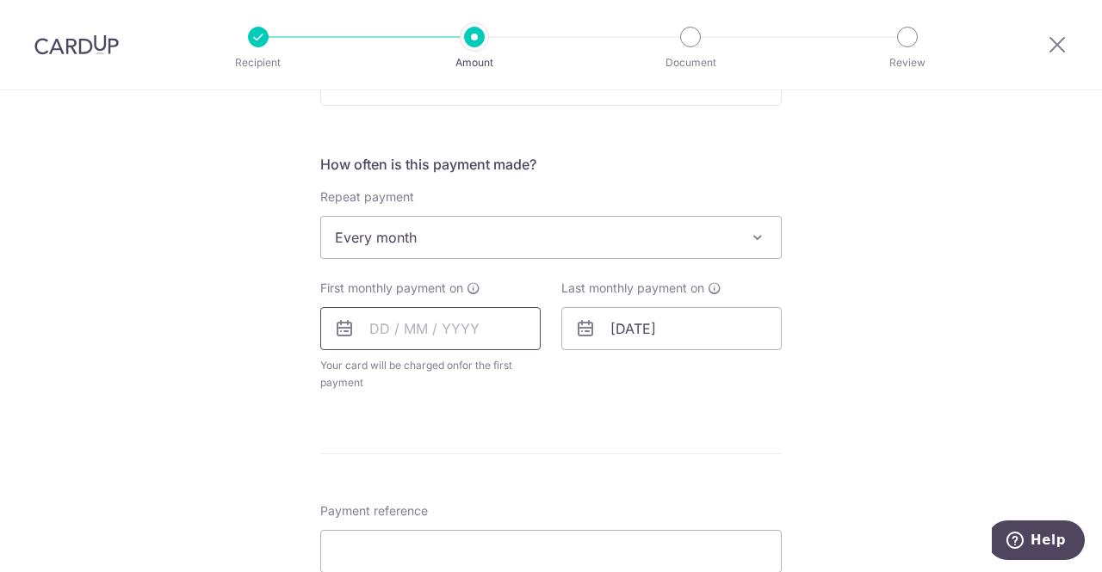
click at [374, 326] on input "text" at bounding box center [430, 328] width 220 height 43
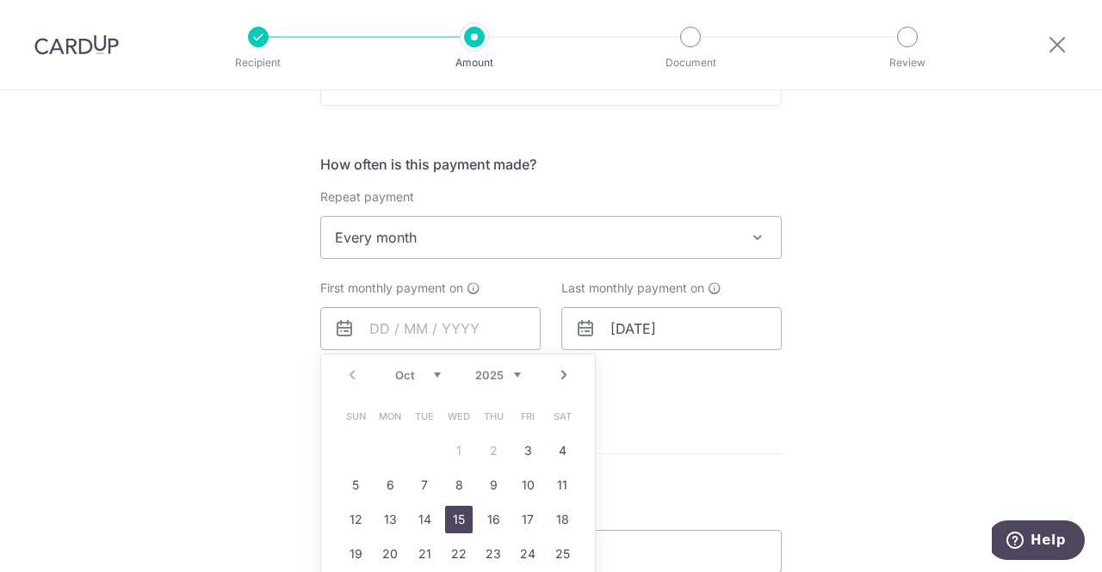
click at [461, 519] on link "15" at bounding box center [459, 520] width 28 height 28
type input "15/10/2025"
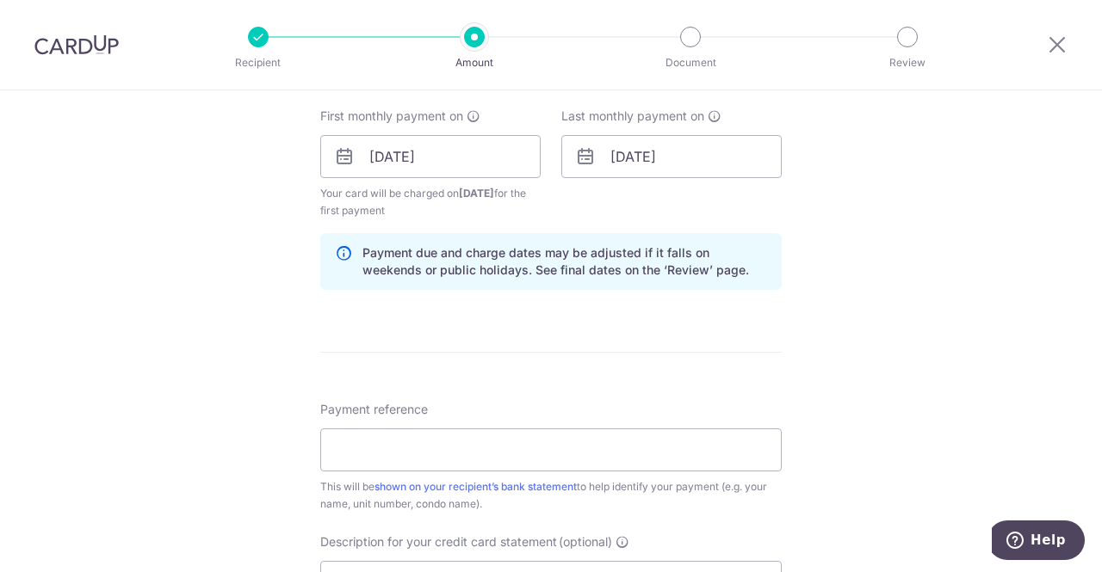
scroll to position [947, 0]
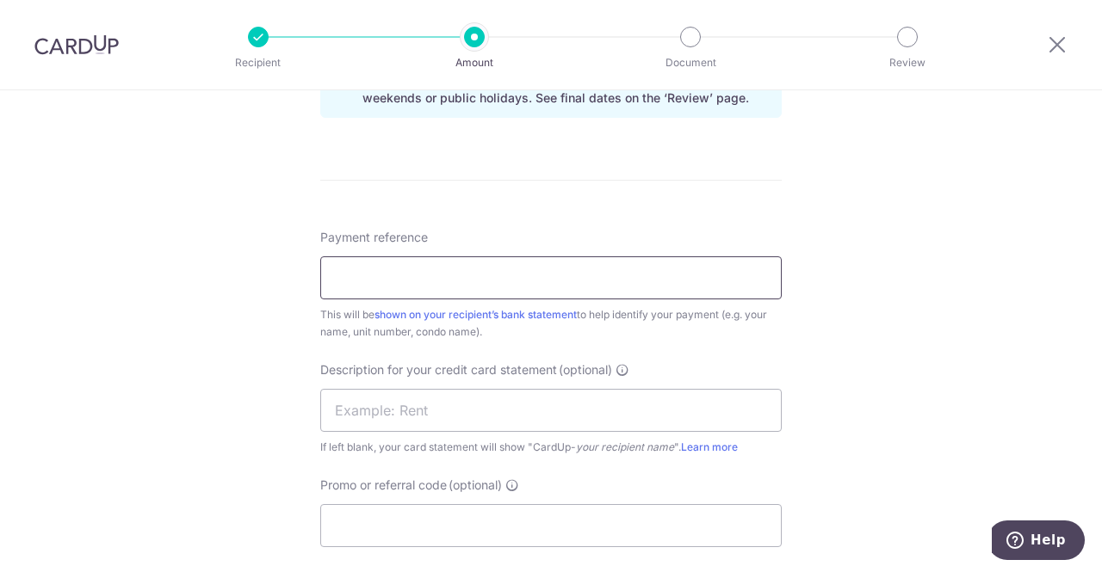
click at [377, 287] on input "Payment reference" at bounding box center [550, 277] width 461 height 43
type input "Parc Vista 05-02 Rent"
click at [386, 411] on input "text" at bounding box center [550, 410] width 461 height 43
type input "PV0502 RENT"
click at [392, 525] on input "Promo or referral code (optional)" at bounding box center [550, 525] width 461 height 43
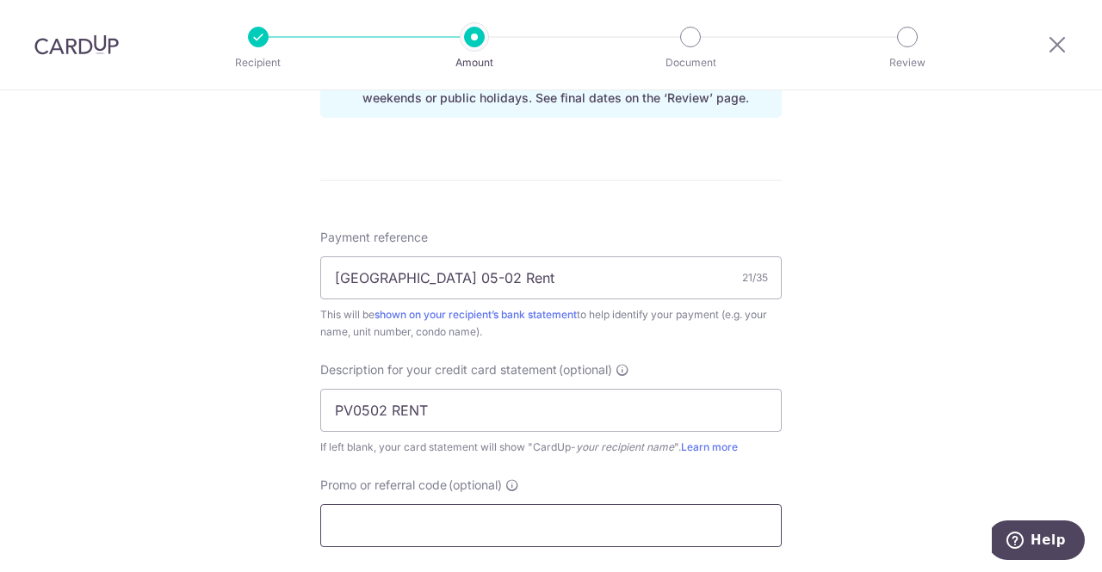
scroll to position [1119, 0]
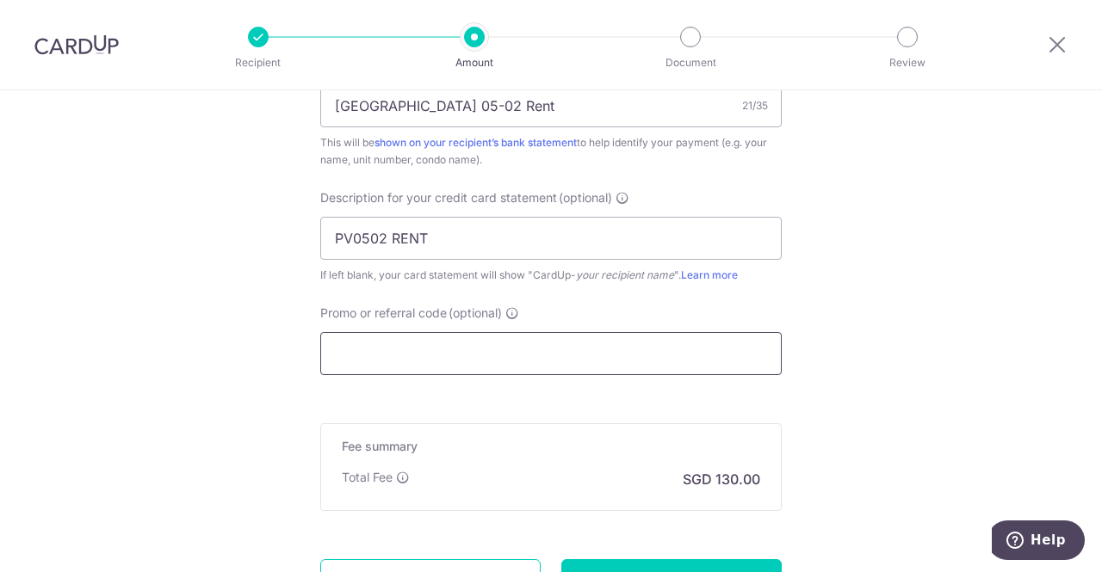
paste input "SAVERENT179"
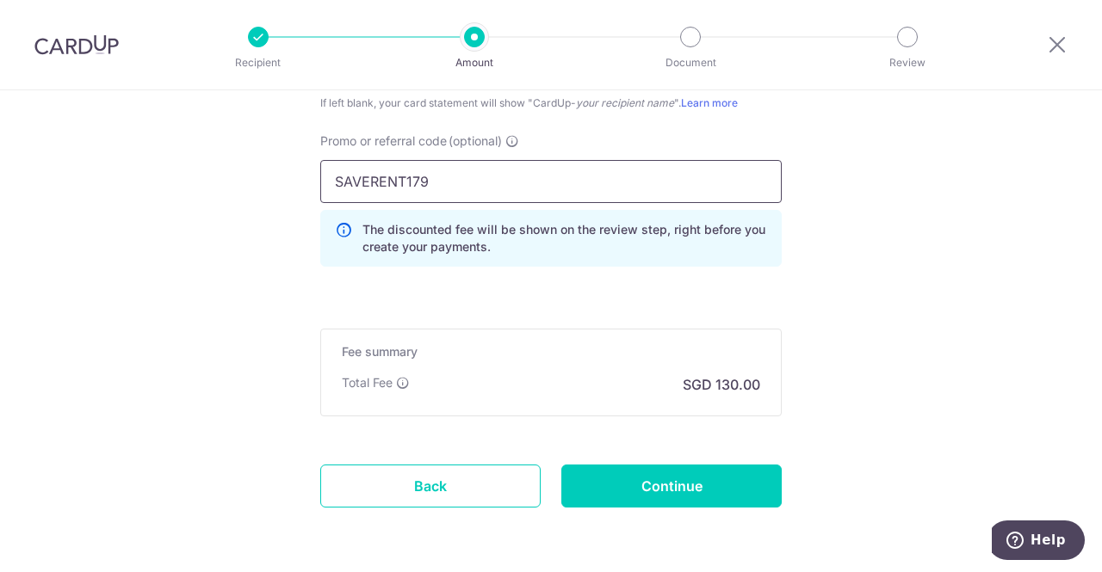
scroll to position [1350, 0]
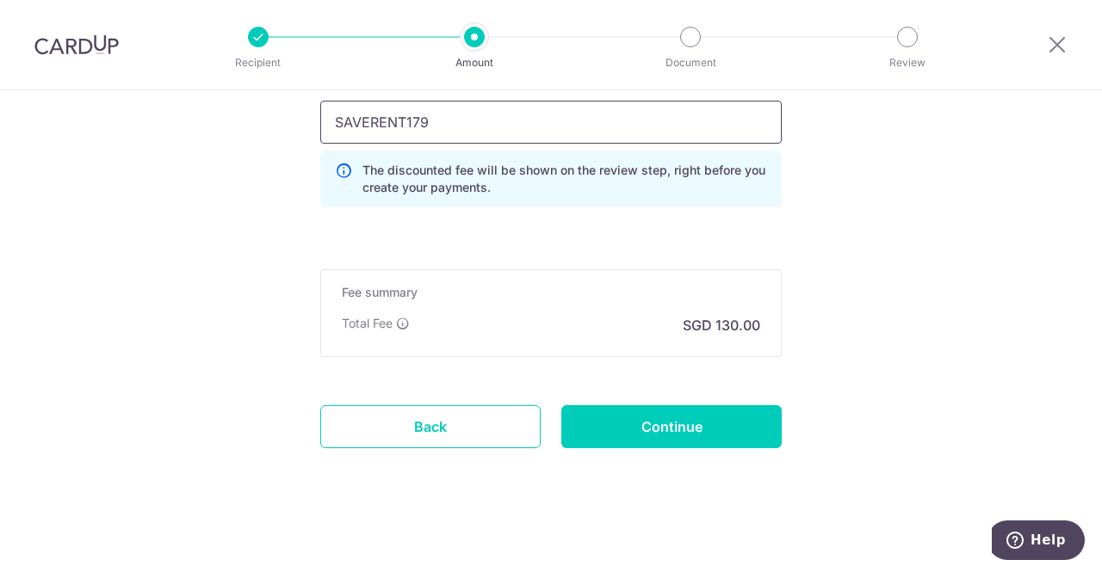
type input "SAVERENT179"
click at [695, 418] on input "Continue" at bounding box center [671, 426] width 220 height 43
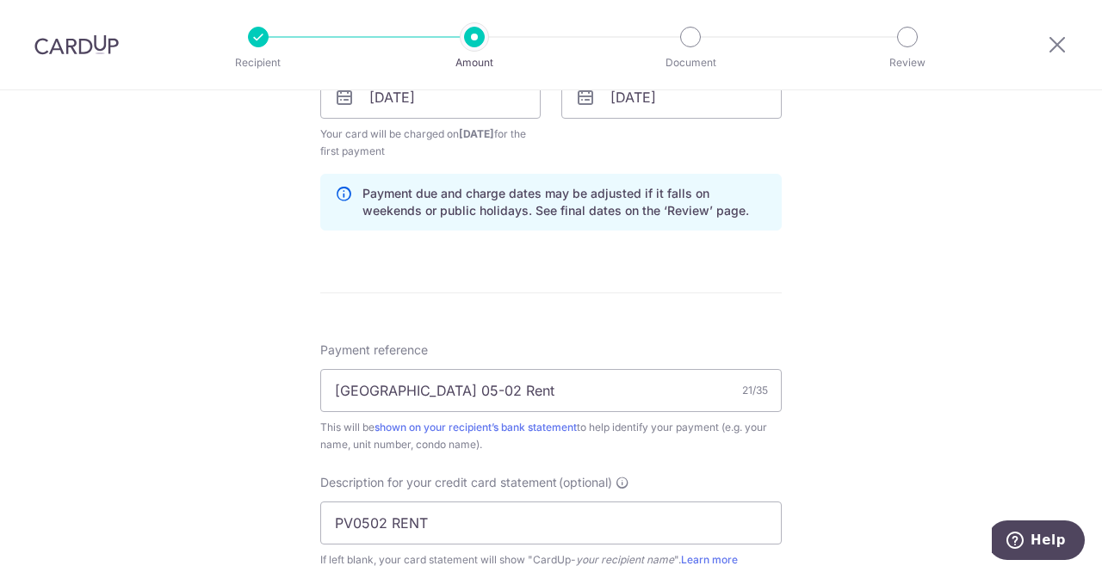
scroll to position [404, 0]
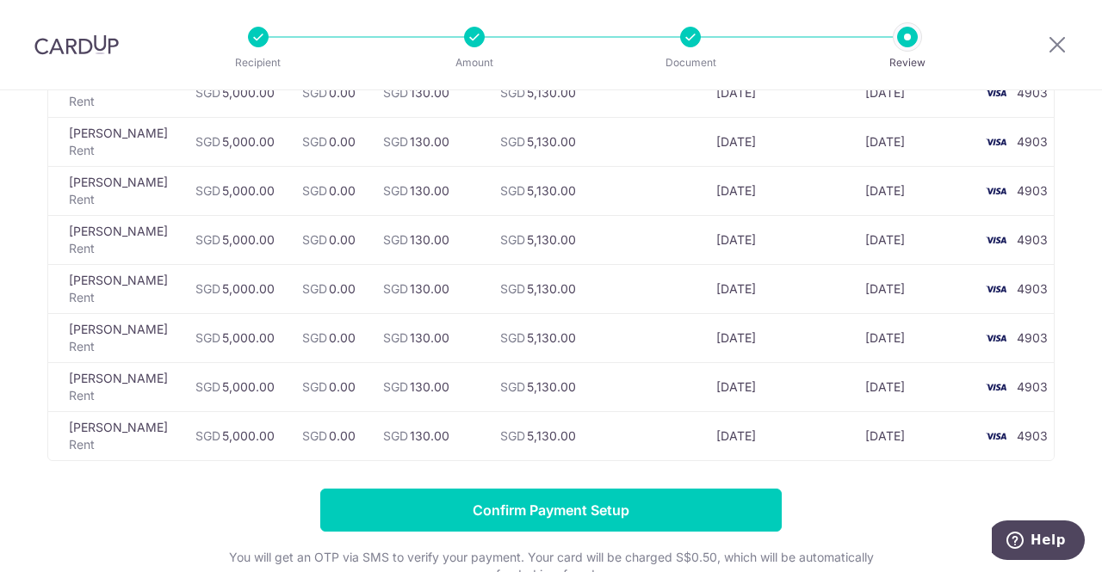
scroll to position [1227, 0]
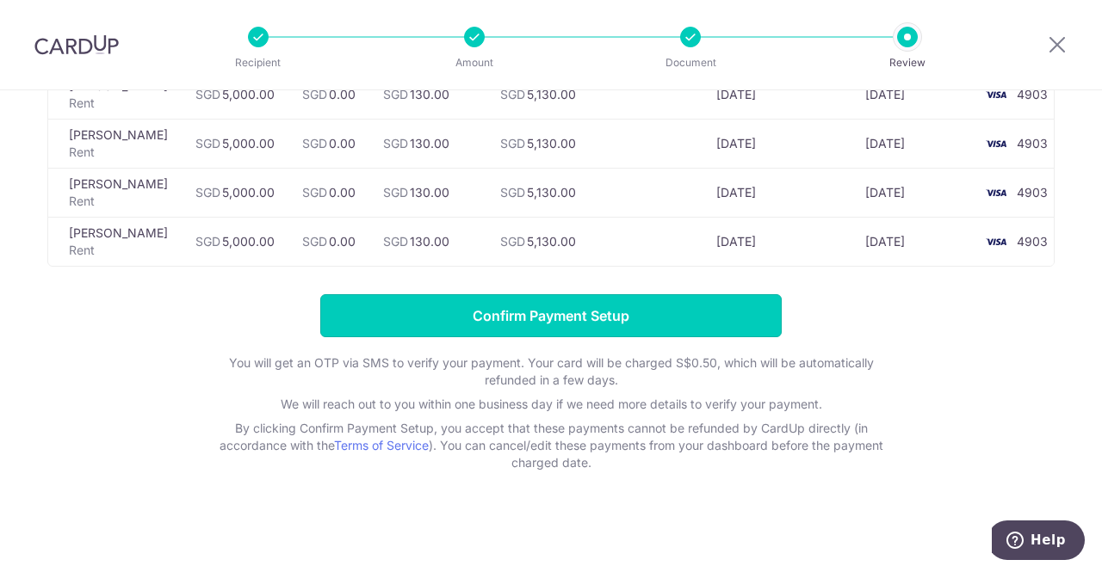
click at [588, 319] on input "Confirm Payment Setup" at bounding box center [550, 315] width 461 height 43
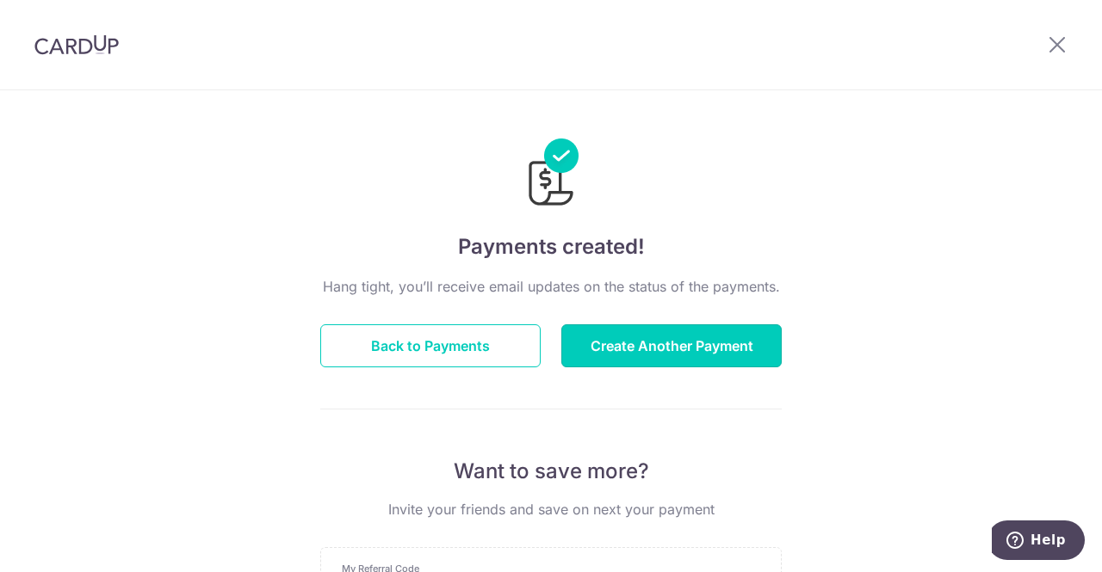
click at [687, 345] on button "Create Another Payment" at bounding box center [671, 345] width 220 height 43
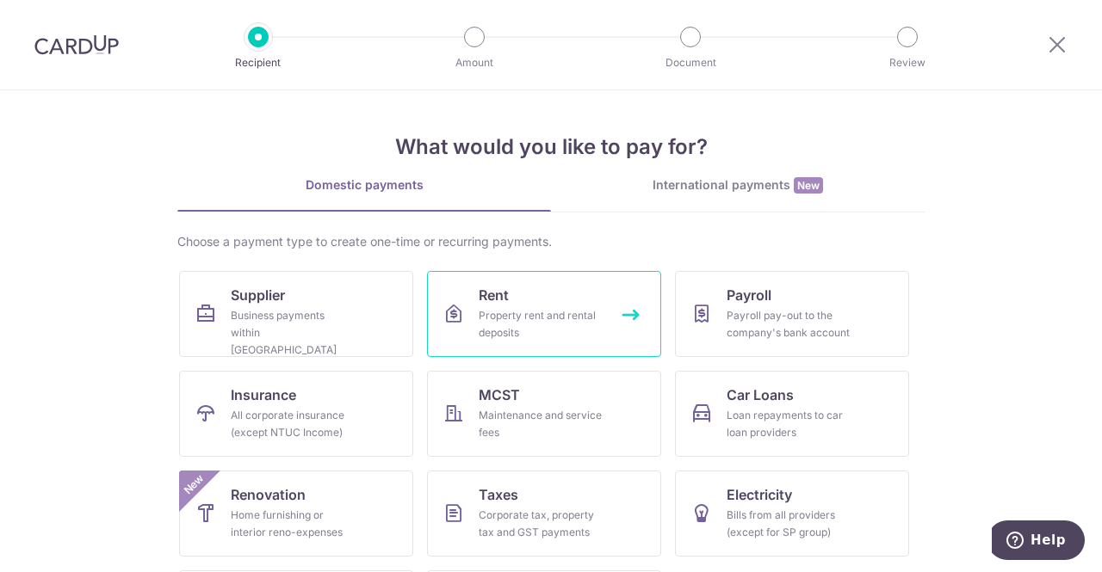
click at [561, 316] on div "Property rent and rental deposits" at bounding box center [541, 324] width 124 height 34
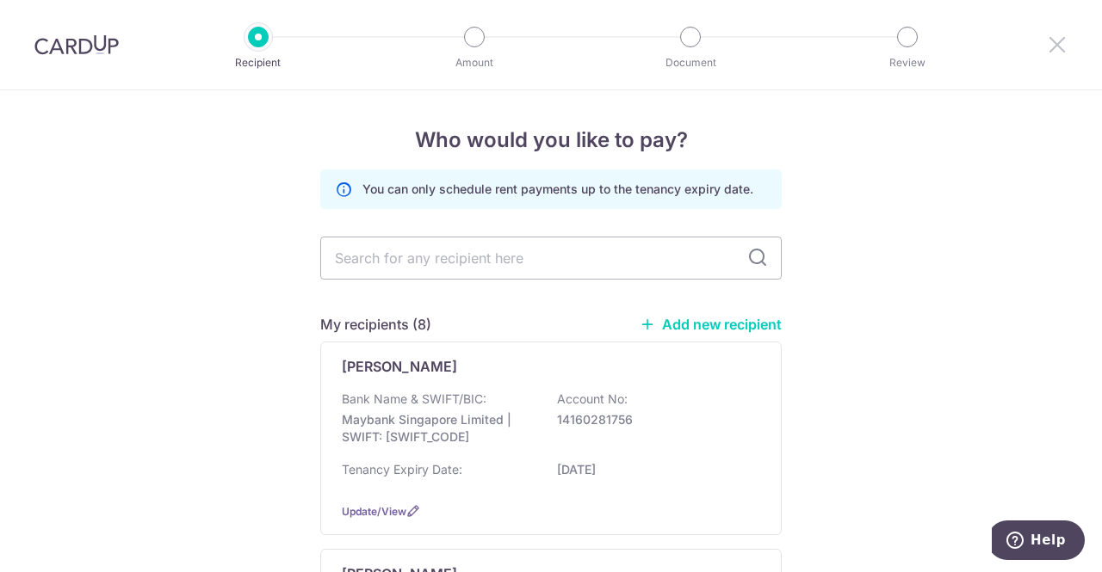
click at [1057, 42] on icon at bounding box center [1057, 45] width 21 height 22
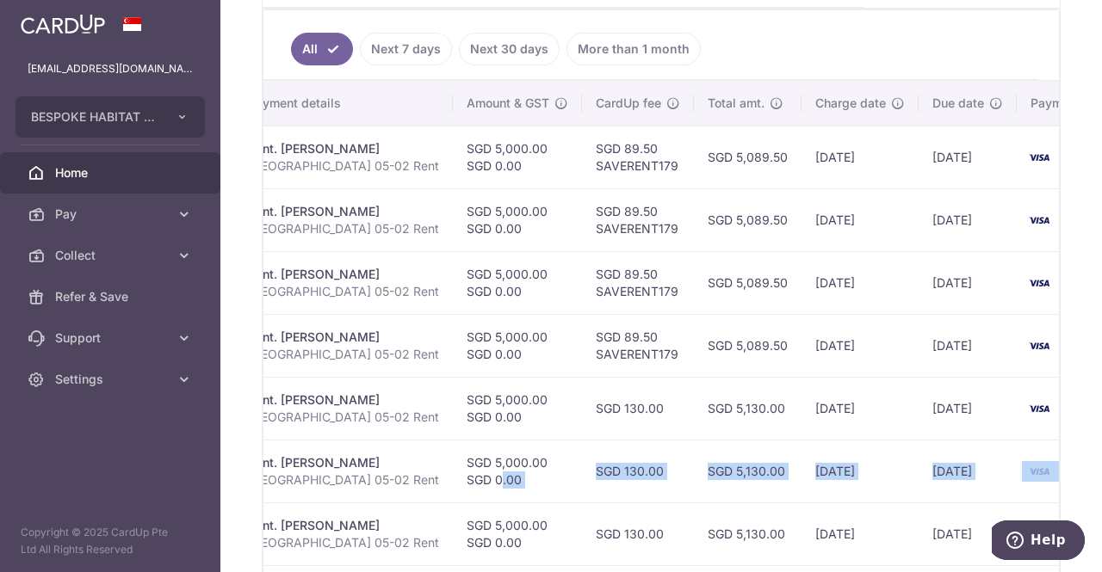
scroll to position [0, 408]
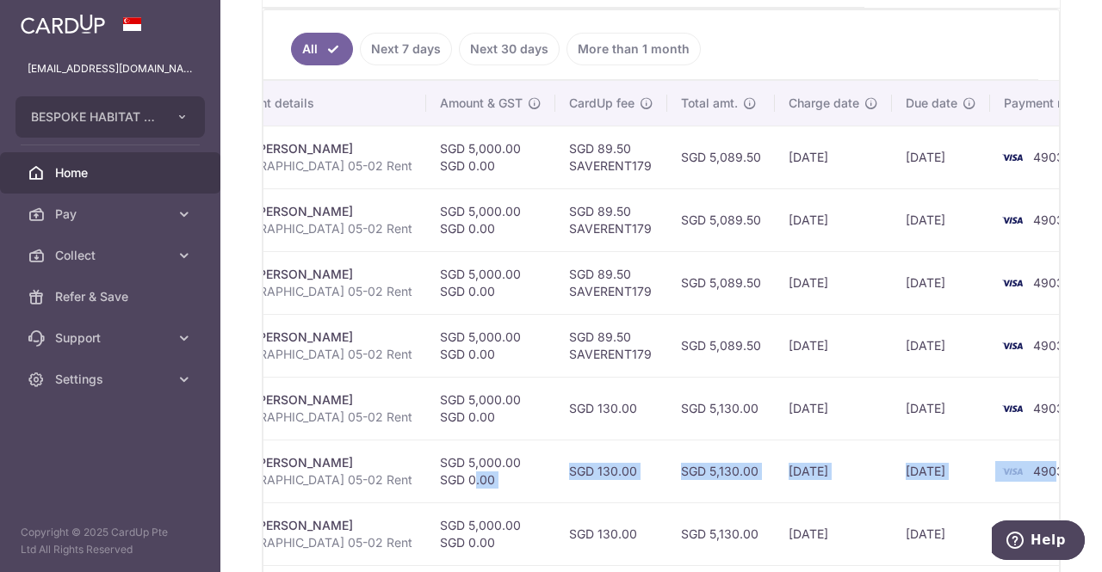
drag, startPoint x: 782, startPoint y: 486, endPoint x: 995, endPoint y: 450, distance: 216.5
click at [995, 450] on tr "Update payment Cancel payment Scheduled for charge txn_0646e8a5d90 Rent. Gajadh…" at bounding box center [487, 471] width 1265 height 63
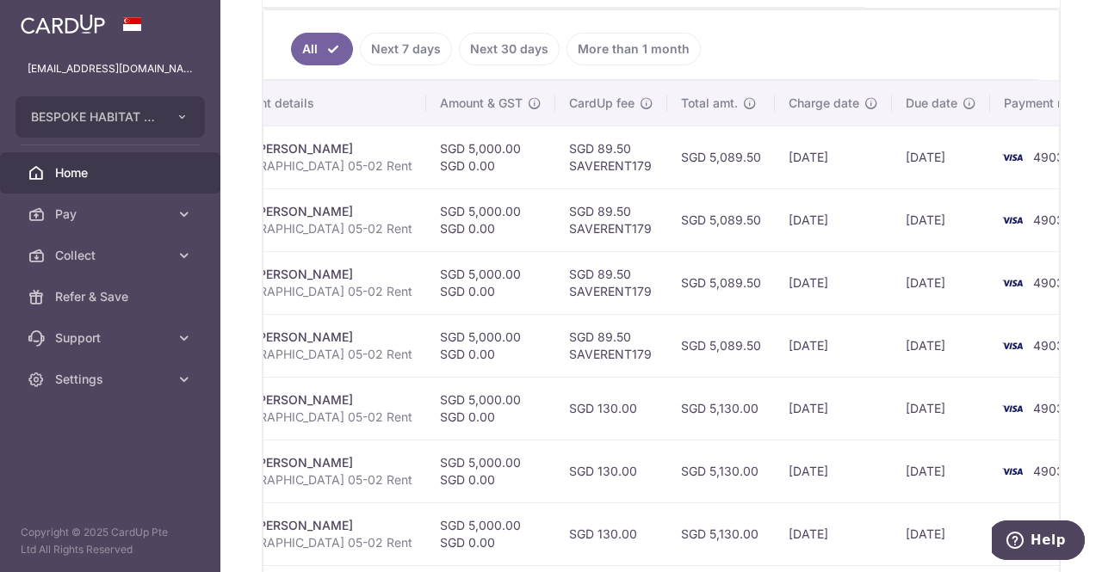
click at [775, 387] on td "10/02/2026" at bounding box center [833, 408] width 117 height 63
click at [64, 221] on span "Pay" at bounding box center [112, 214] width 114 height 17
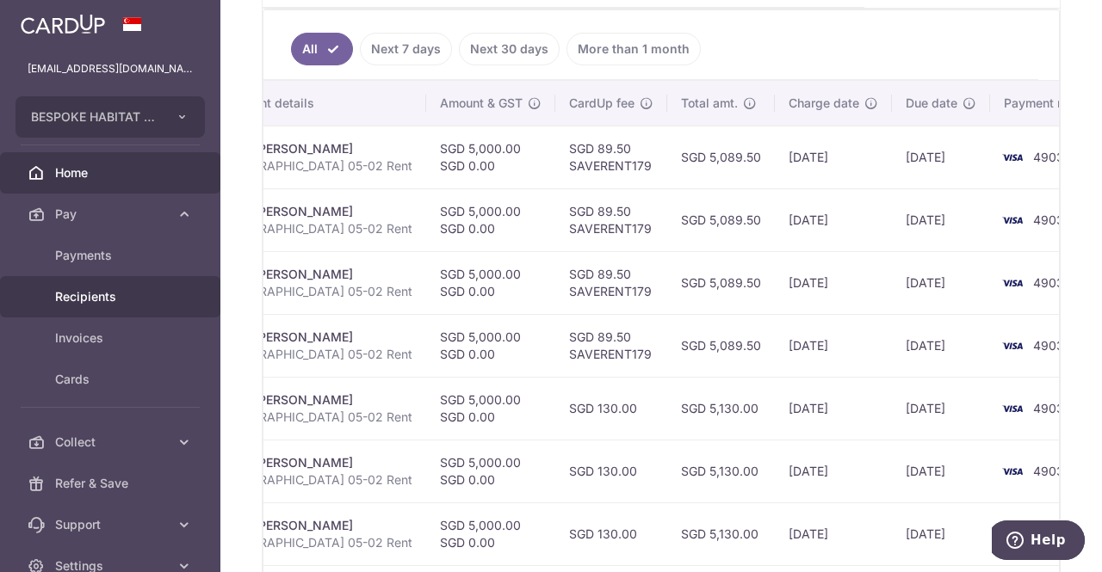
click at [103, 288] on span "Recipients" at bounding box center [112, 296] width 114 height 17
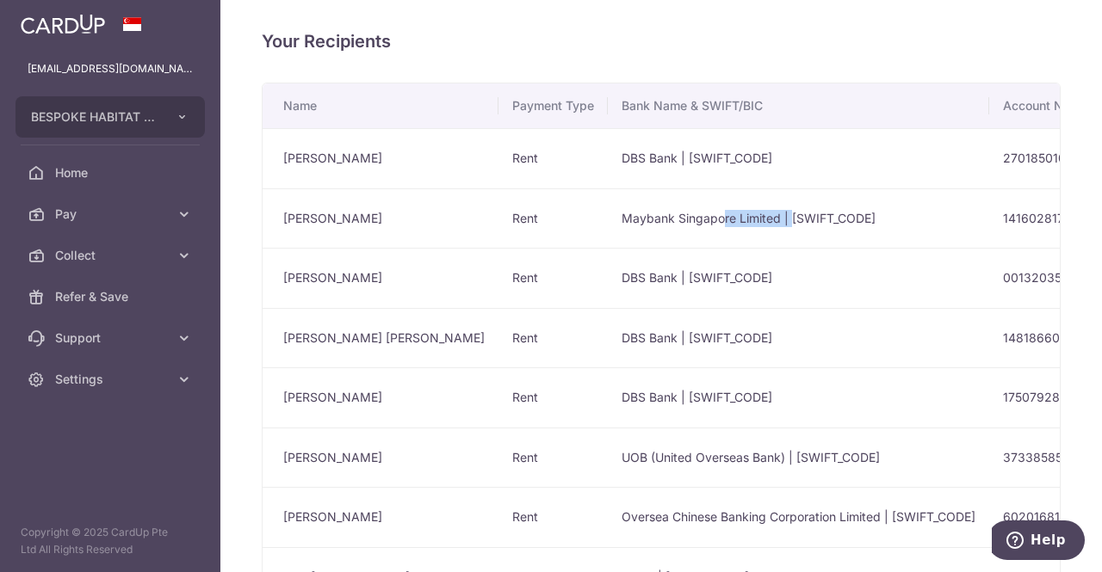
drag, startPoint x: 618, startPoint y: 218, endPoint x: 662, endPoint y: 223, distance: 44.2
click at [685, 221] on td "Maybank Singapore Limited | [SWIFT_CODE]" at bounding box center [798, 218] width 381 height 60
click at [102, 226] on link "Pay" at bounding box center [110, 214] width 220 height 41
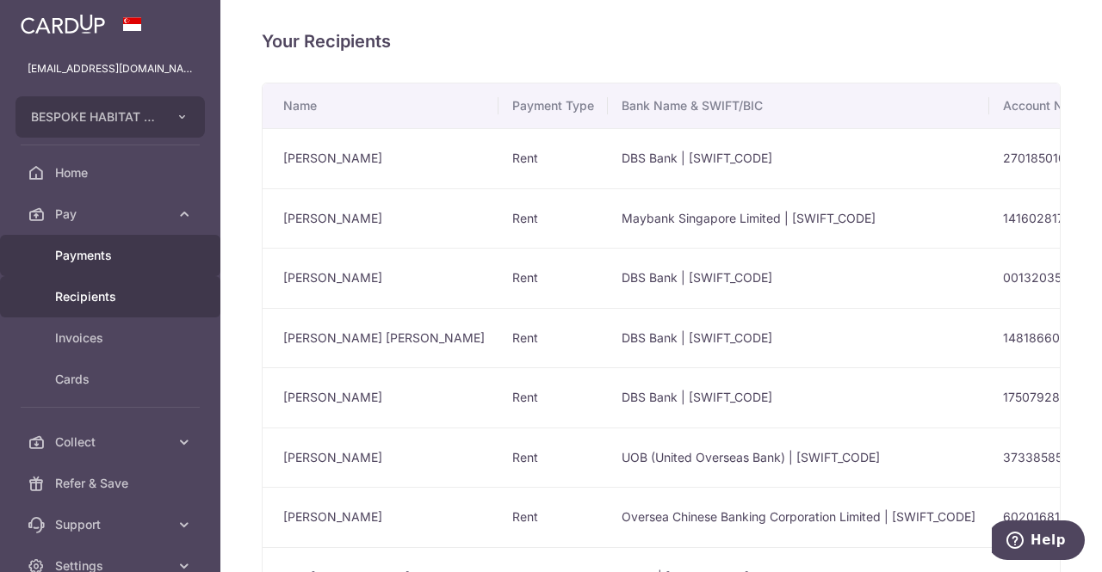
click at [103, 252] on span "Payments" at bounding box center [112, 255] width 114 height 17
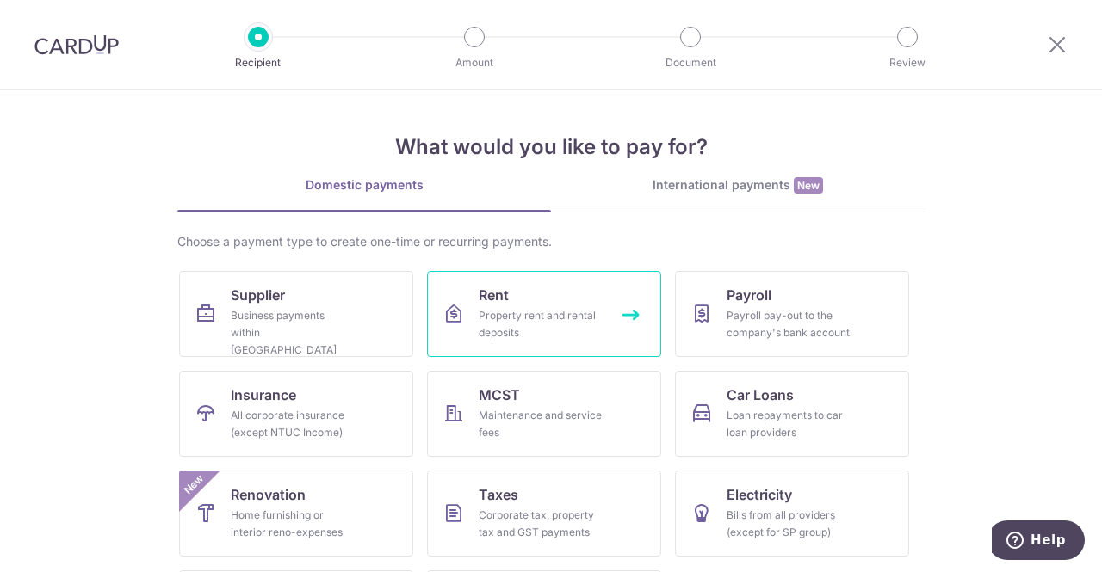
click at [497, 309] on div "Property rent and rental deposits" at bounding box center [541, 324] width 124 height 34
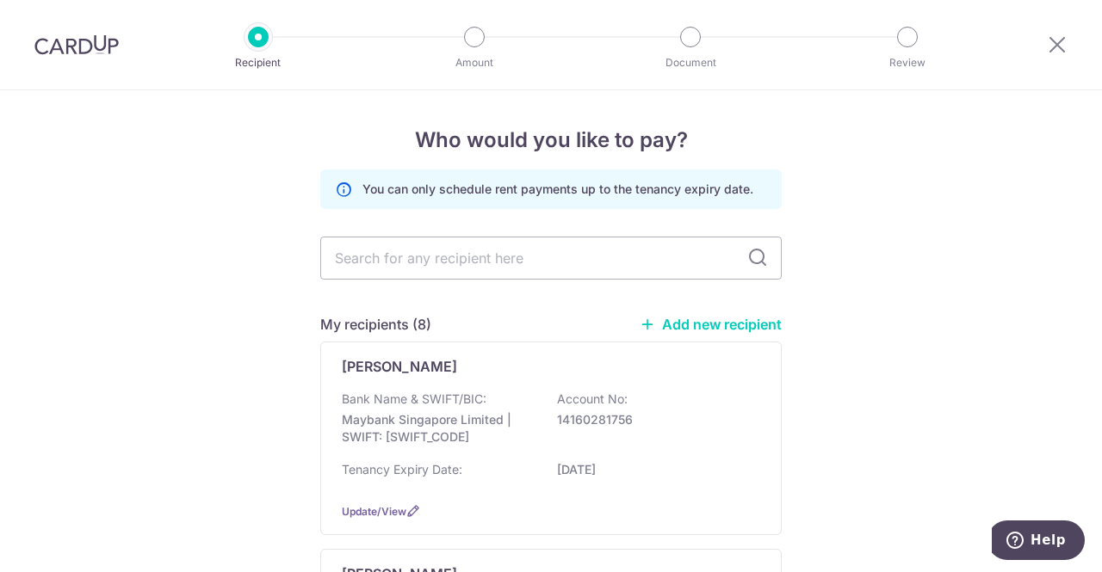
click at [434, 377] on div "Ching Hwa Hee Bank Name & SWIFT/BIC: Maybank Singapore Limited | SWIFT: MBBESGS…" at bounding box center [550, 439] width 461 height 194
